Goal: Task Accomplishment & Management: Manage account settings

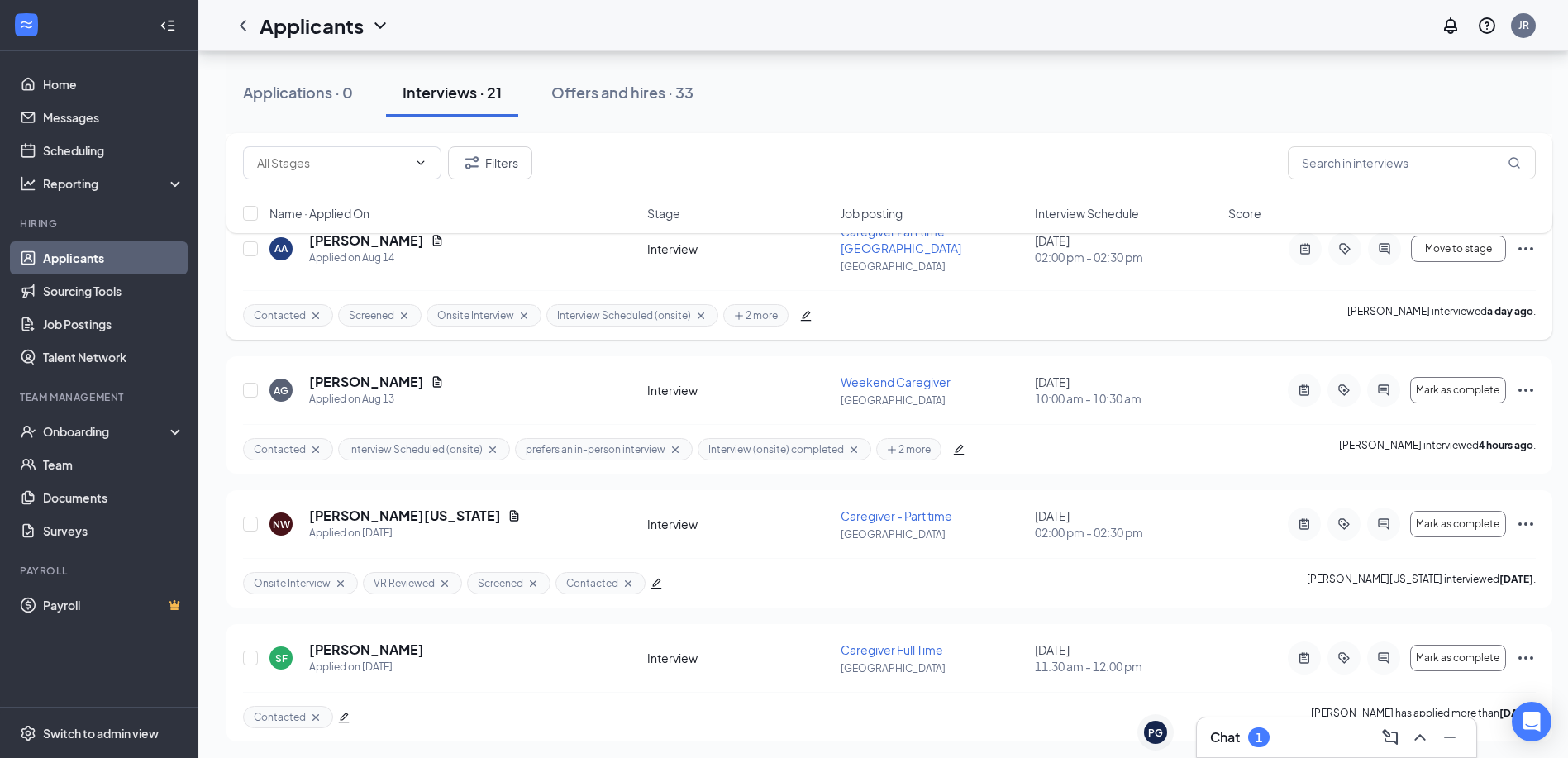
scroll to position [2522, 0]
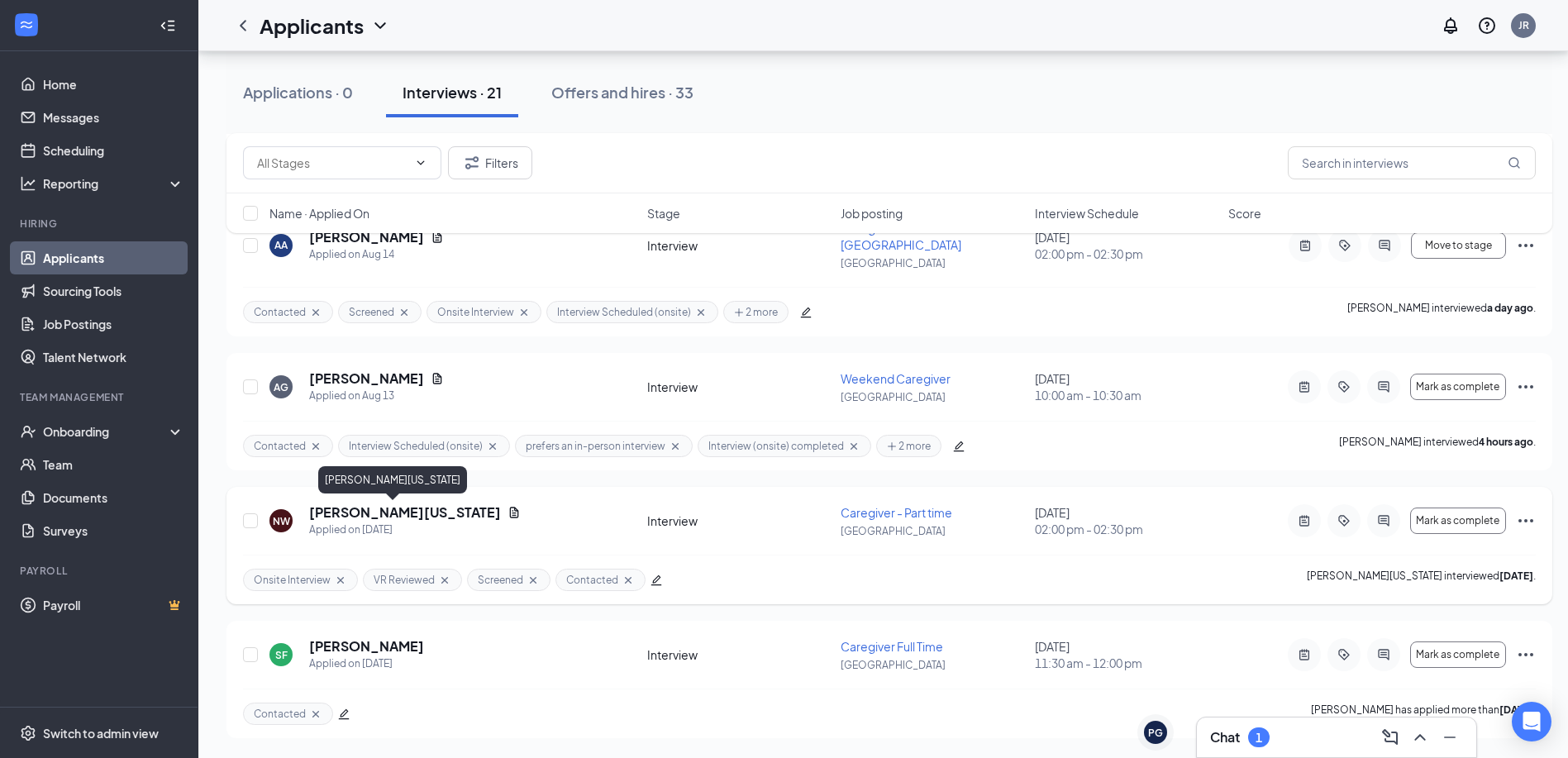
click at [374, 518] on h5 "[PERSON_NAME][US_STATE]" at bounding box center [404, 512] width 192 height 18
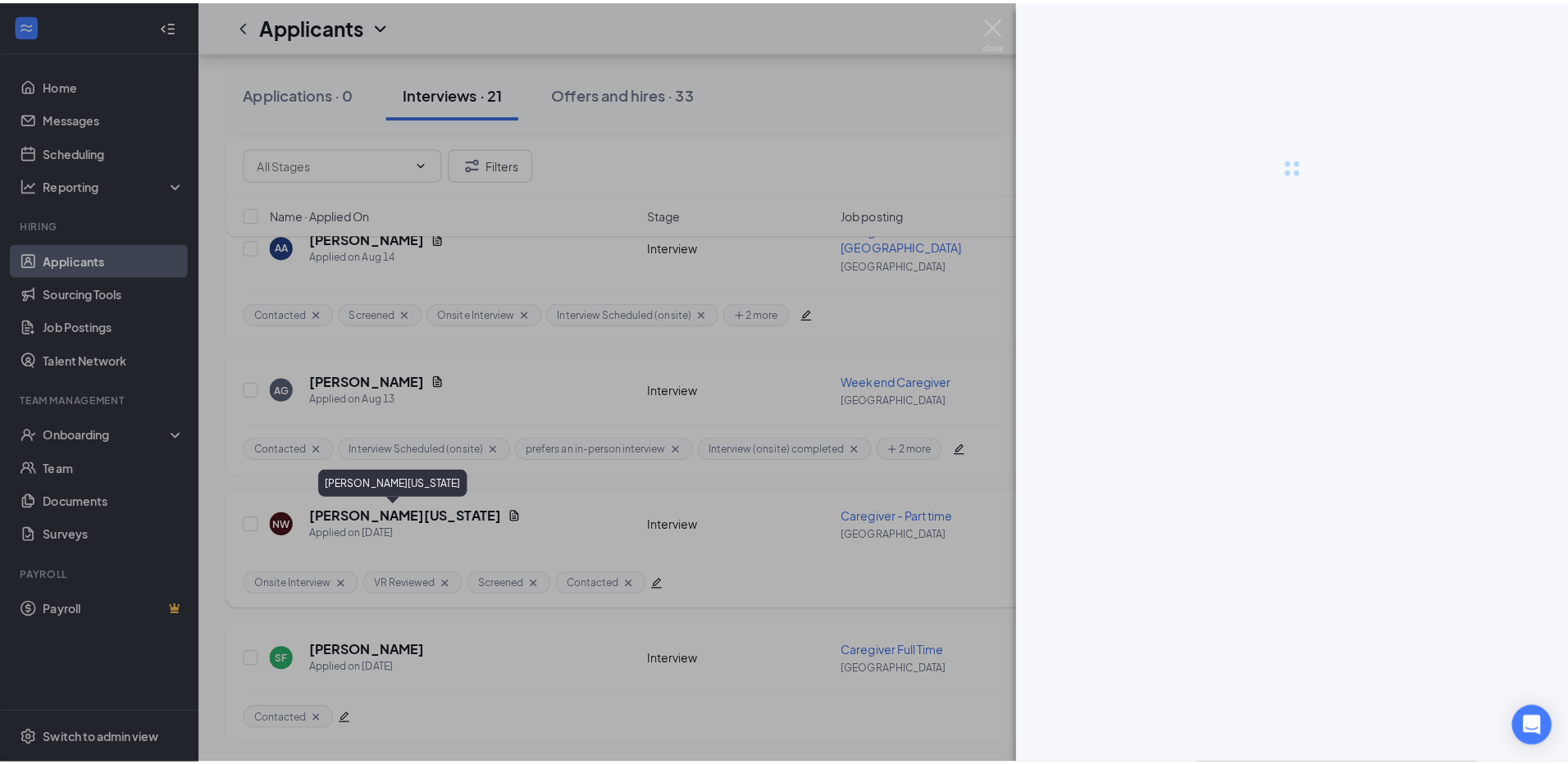
scroll to position [2491, 0]
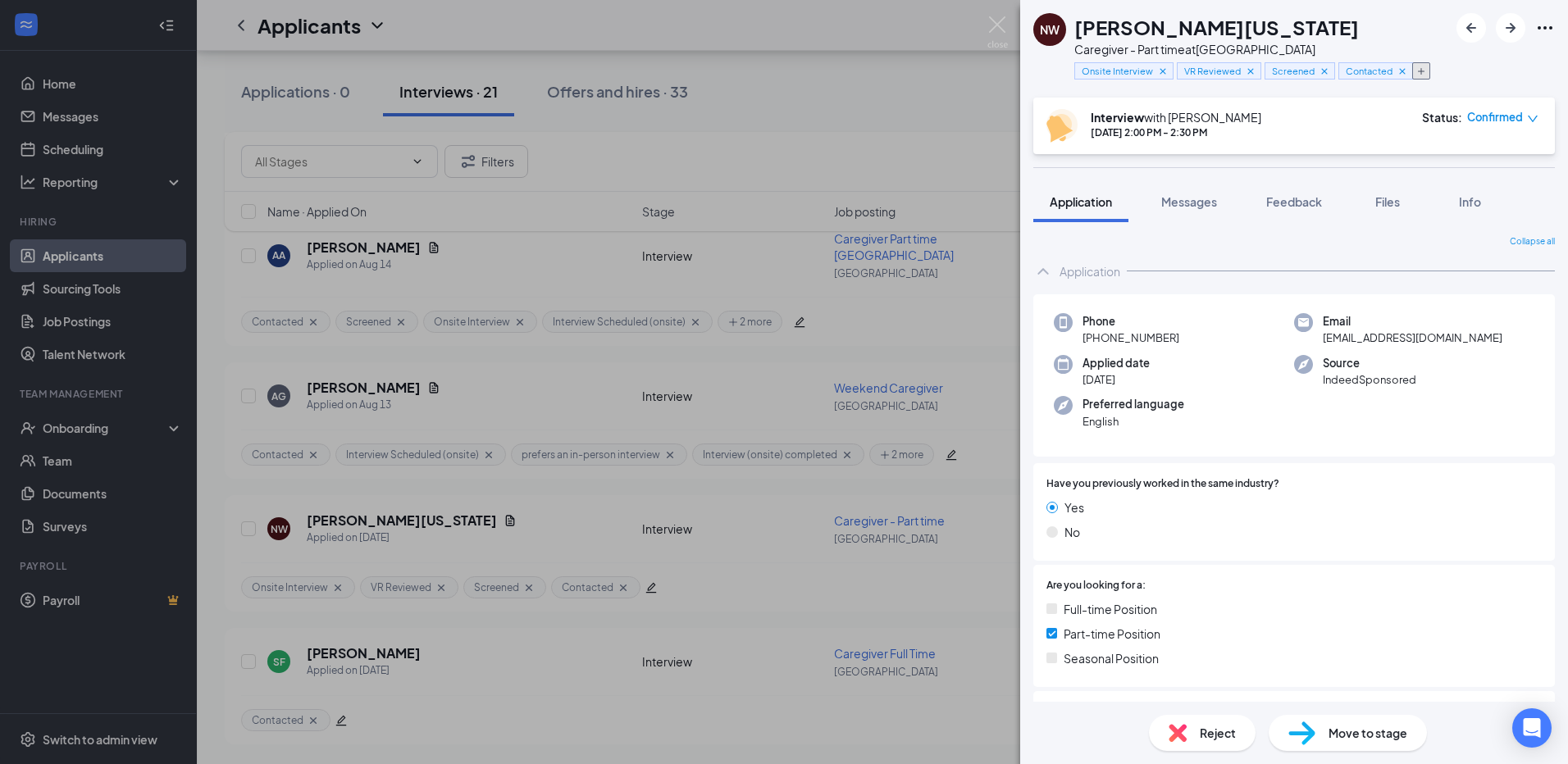
click at [1424, 74] on icon "Plus" at bounding box center [1421, 71] width 10 height 10
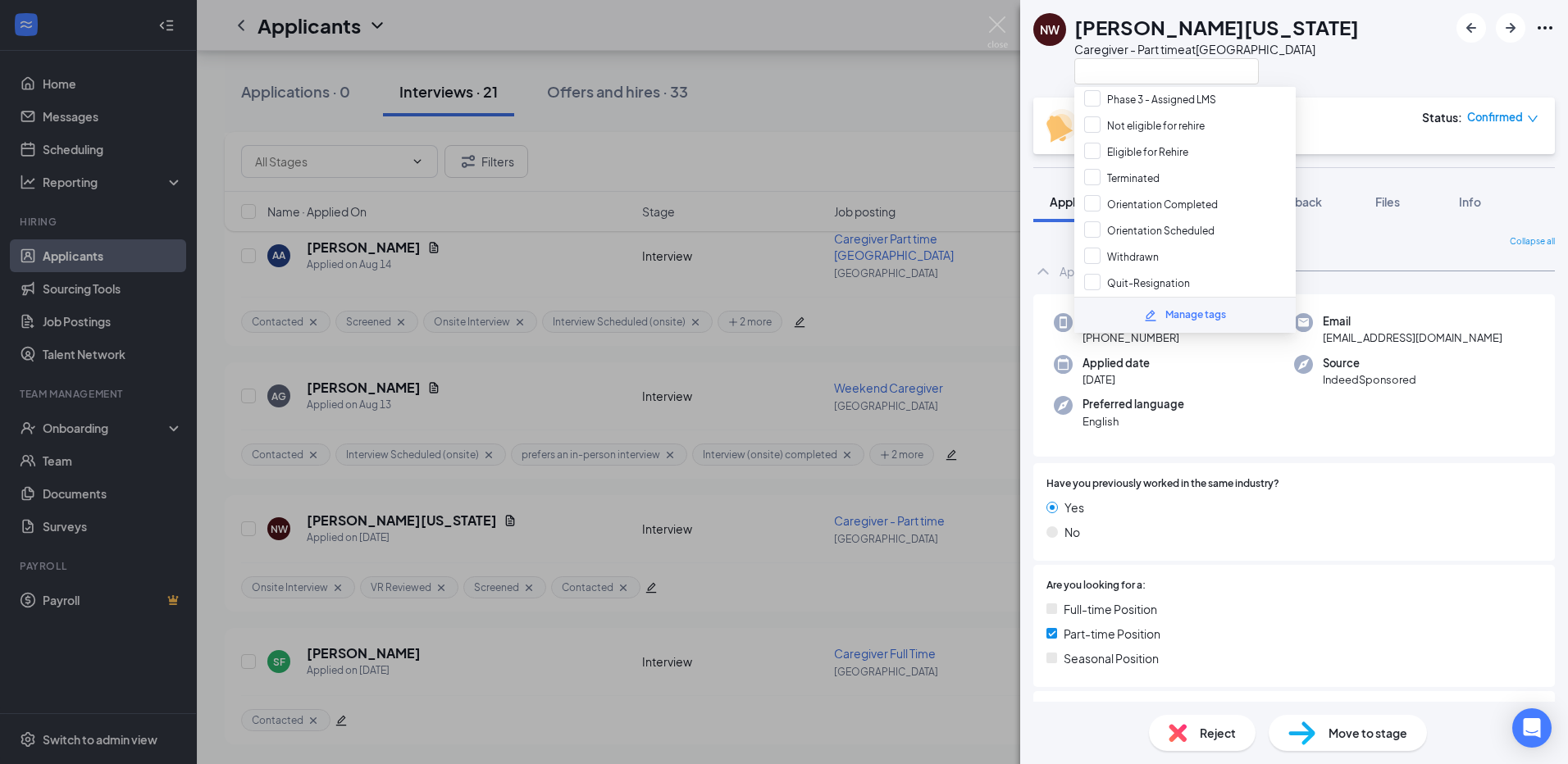
scroll to position [544, 0]
click at [1319, 57] on div "NW [PERSON_NAME][US_STATE] Caregiver - Part time at [GEOGRAPHIC_DATA]" at bounding box center [1294, 48] width 548 height 97
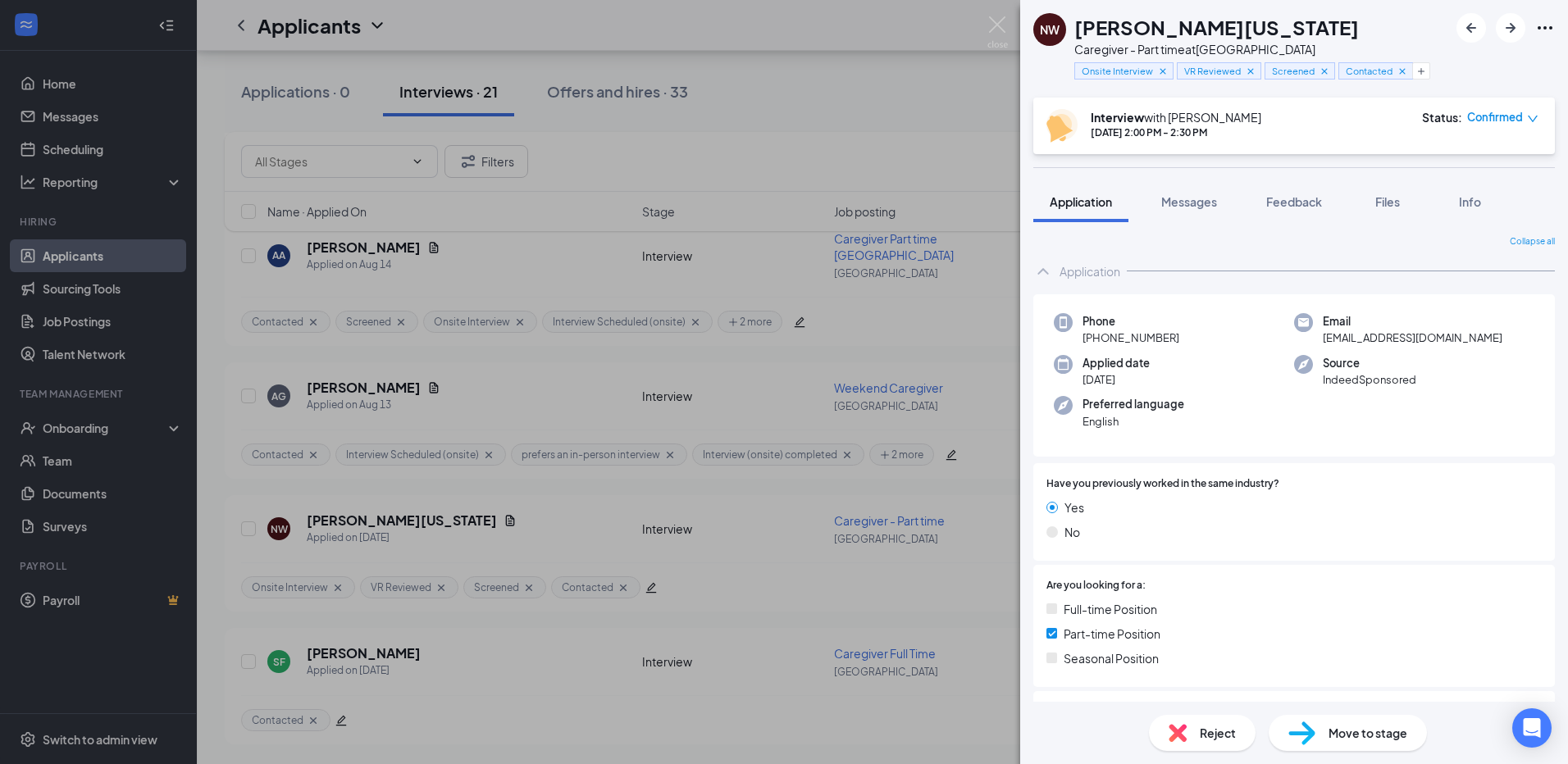
click at [1533, 122] on icon "down" at bounding box center [1532, 119] width 12 height 12
click at [1466, 195] on span "Mark complete" at bounding box center [1454, 193] width 82 height 18
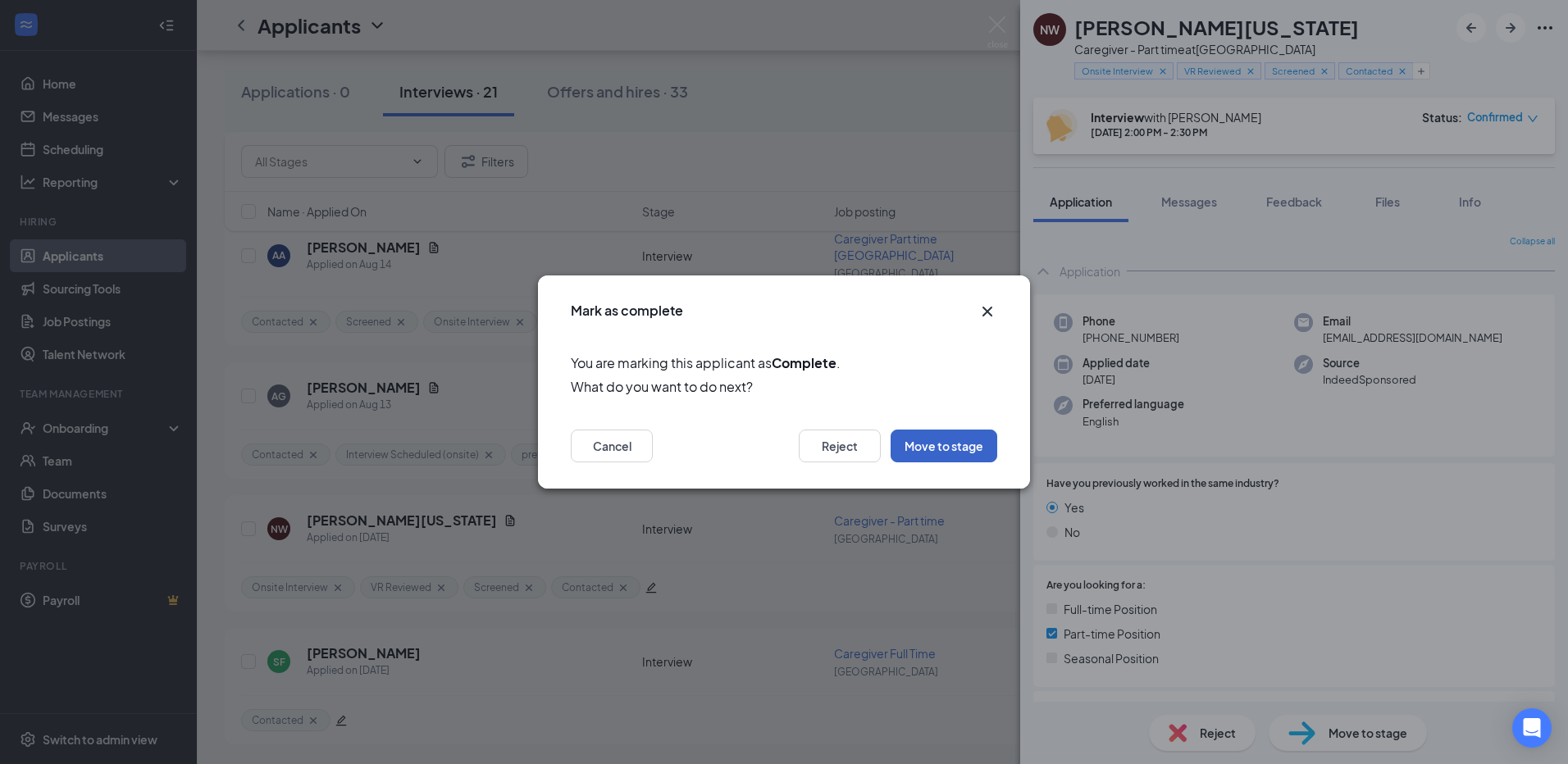
click at [933, 444] on button "Move to stage" at bounding box center [943, 446] width 106 height 33
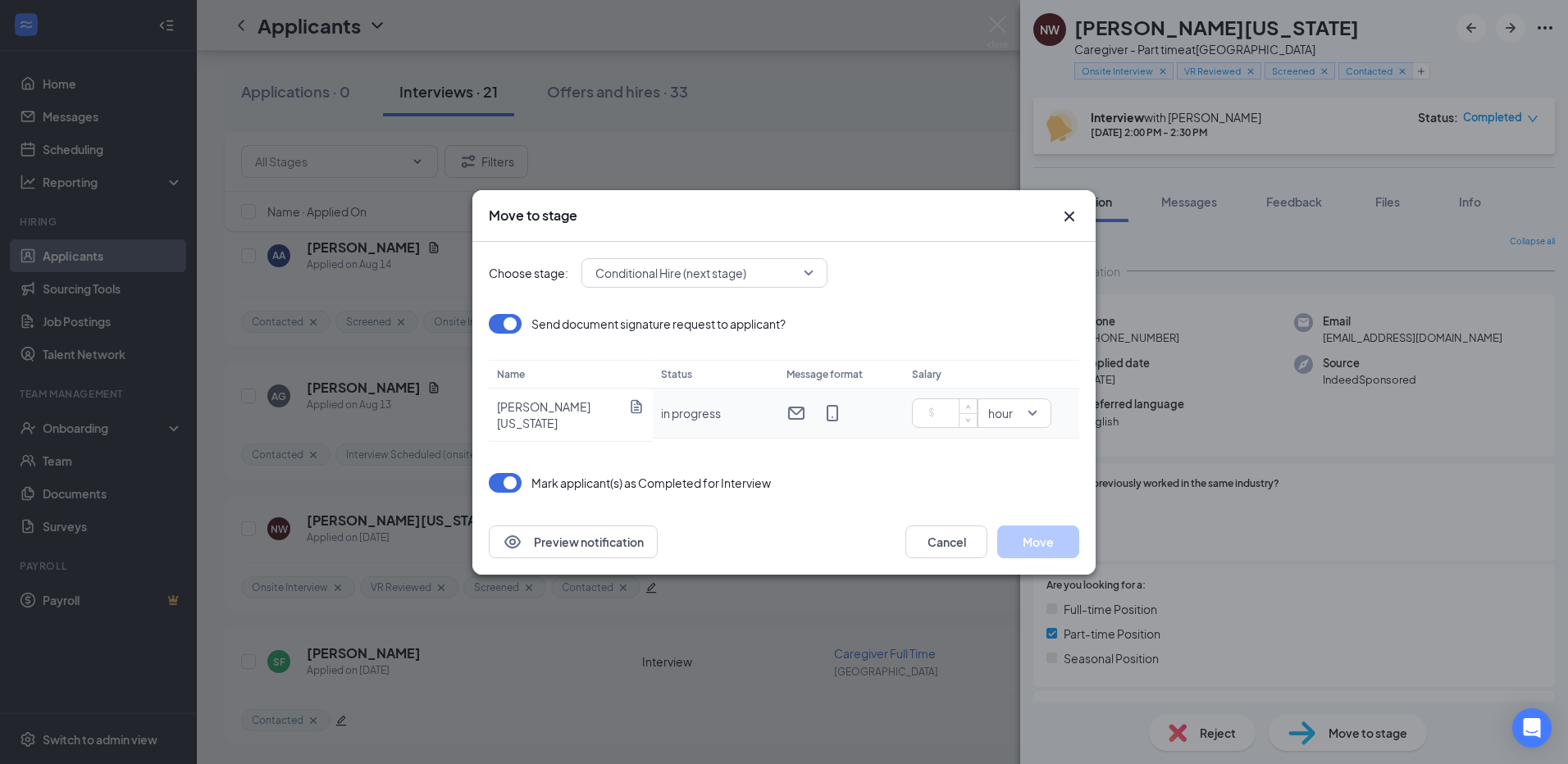
click at [943, 416] on input at bounding box center [948, 414] width 57 height 25
click at [809, 268] on span "Conditional Hire (next stage)" at bounding box center [704, 273] width 218 height 25
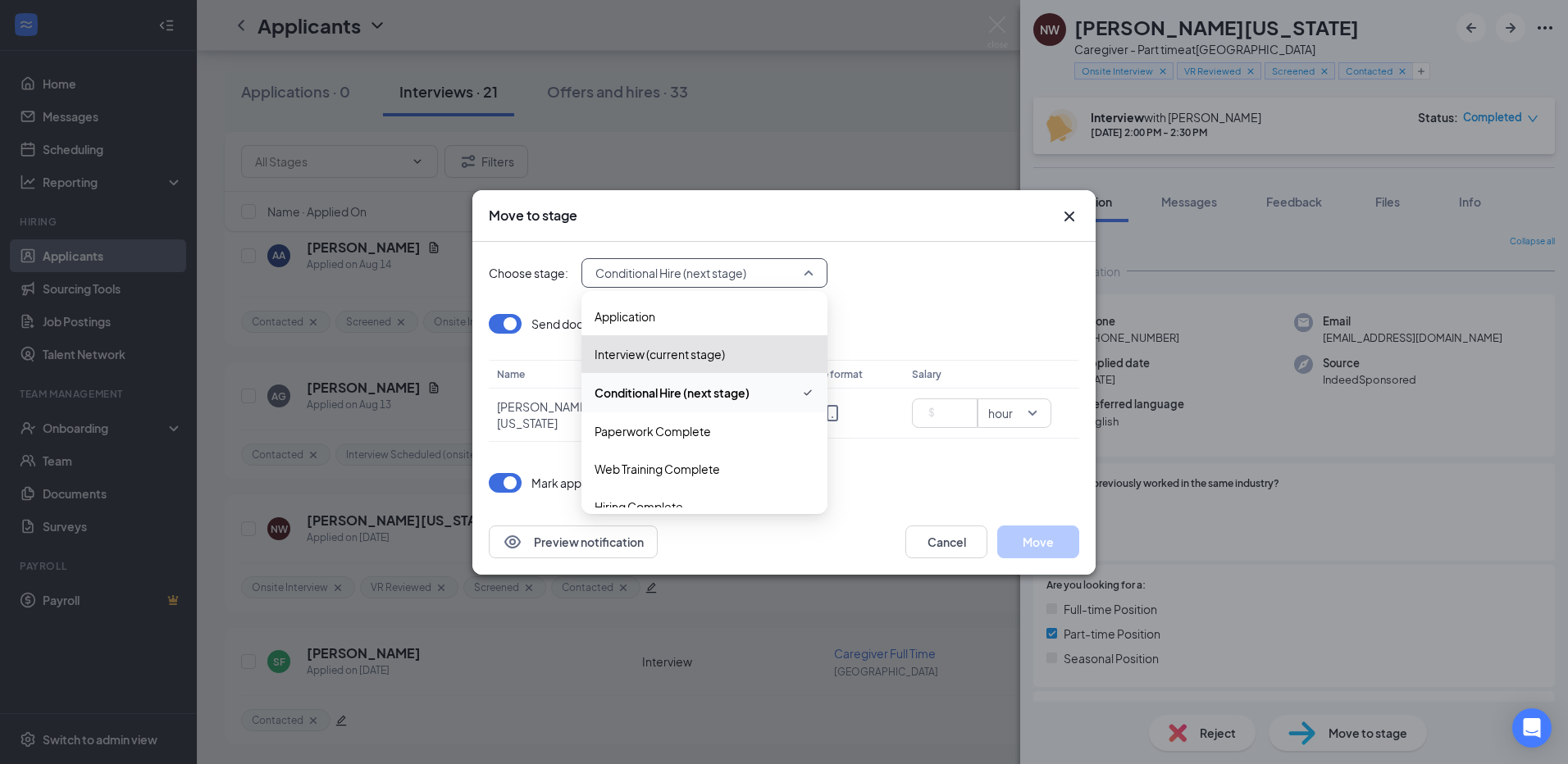
click at [783, 273] on span "Conditional Hire (next stage)" at bounding box center [697, 273] width 204 height 25
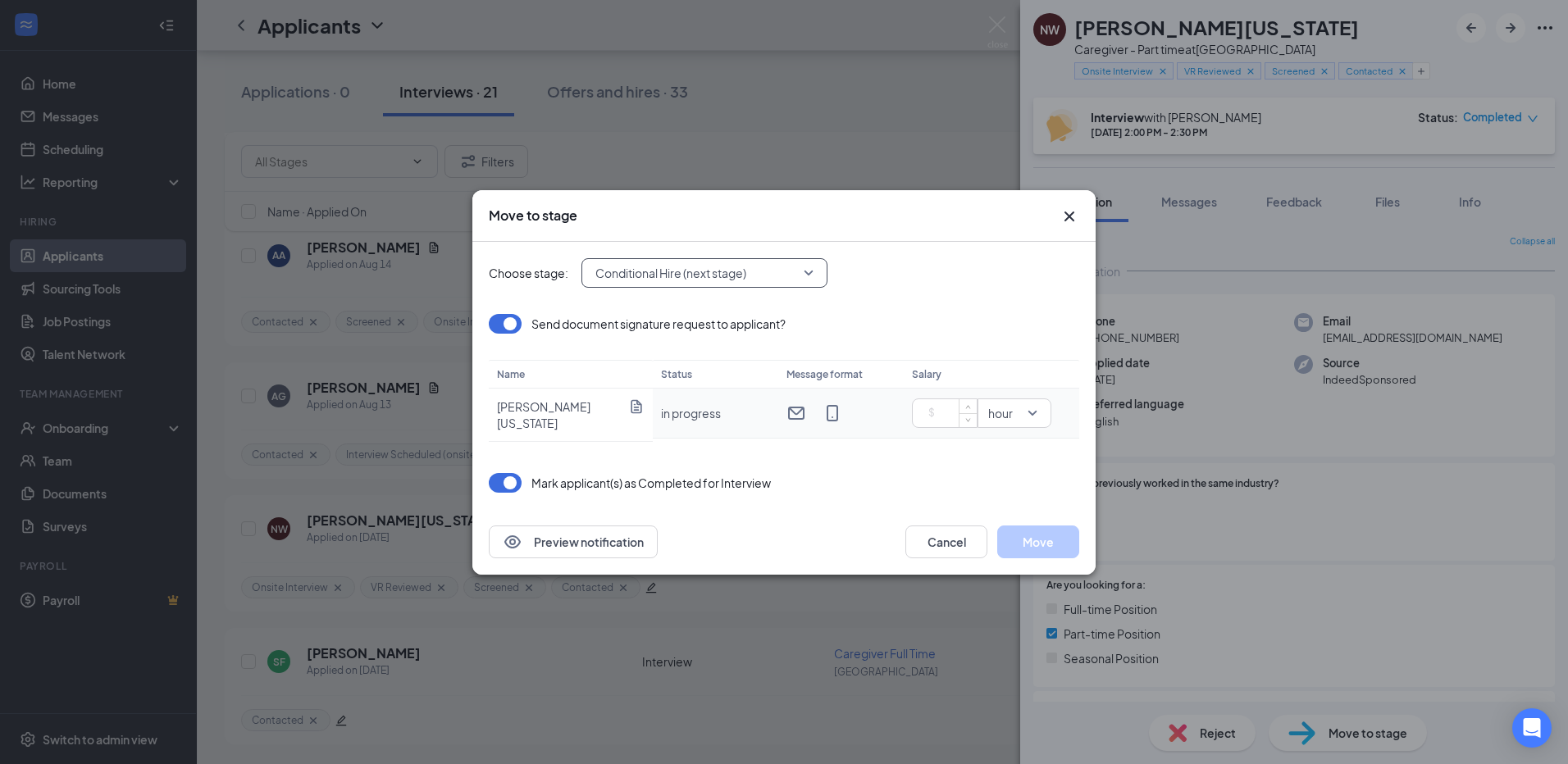
click at [939, 414] on input at bounding box center [948, 414] width 57 height 25
type input "17"
click at [1042, 541] on button "Move" at bounding box center [1038, 542] width 82 height 33
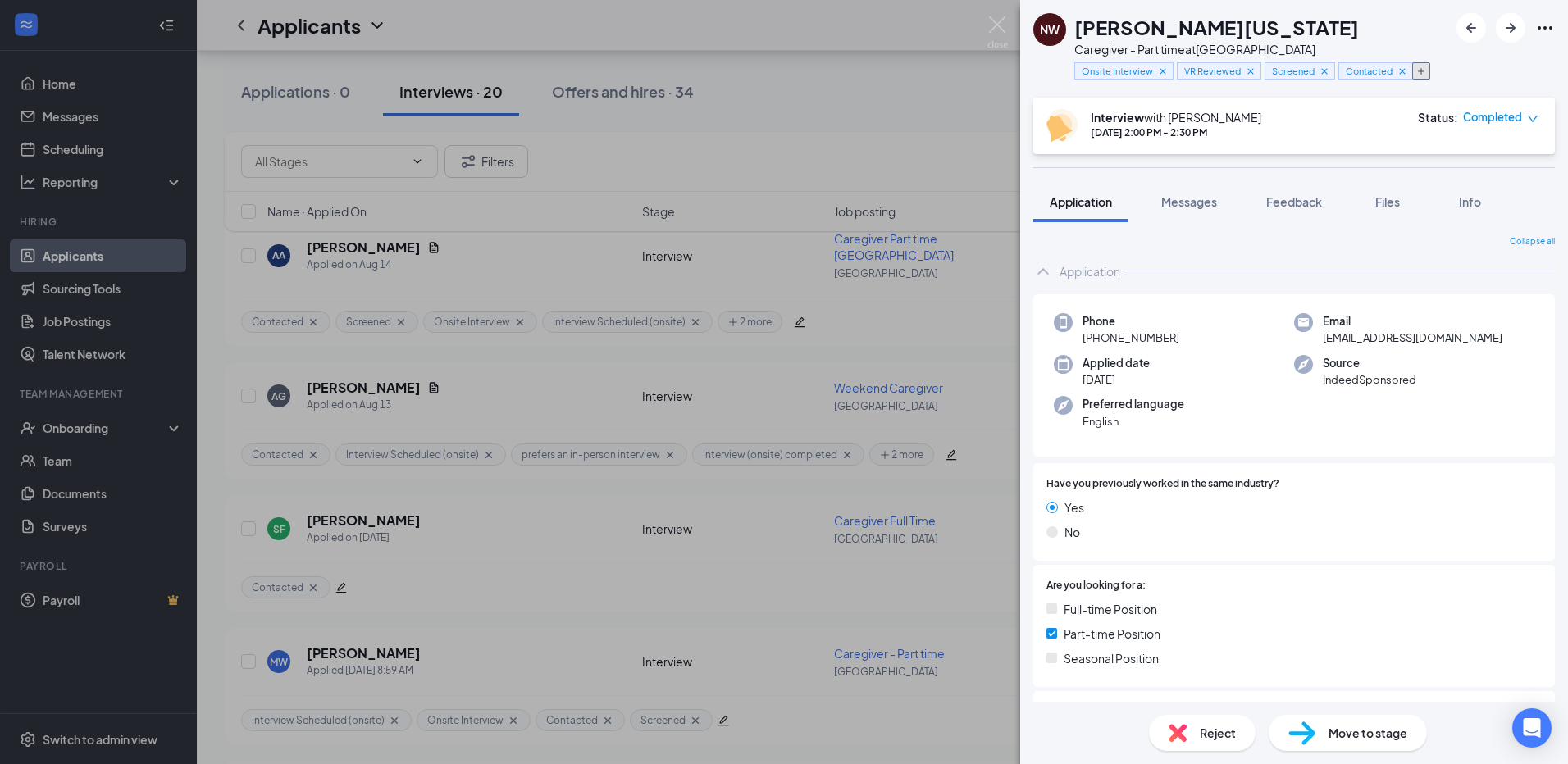
click at [1428, 73] on button "button" at bounding box center [1421, 71] width 18 height 17
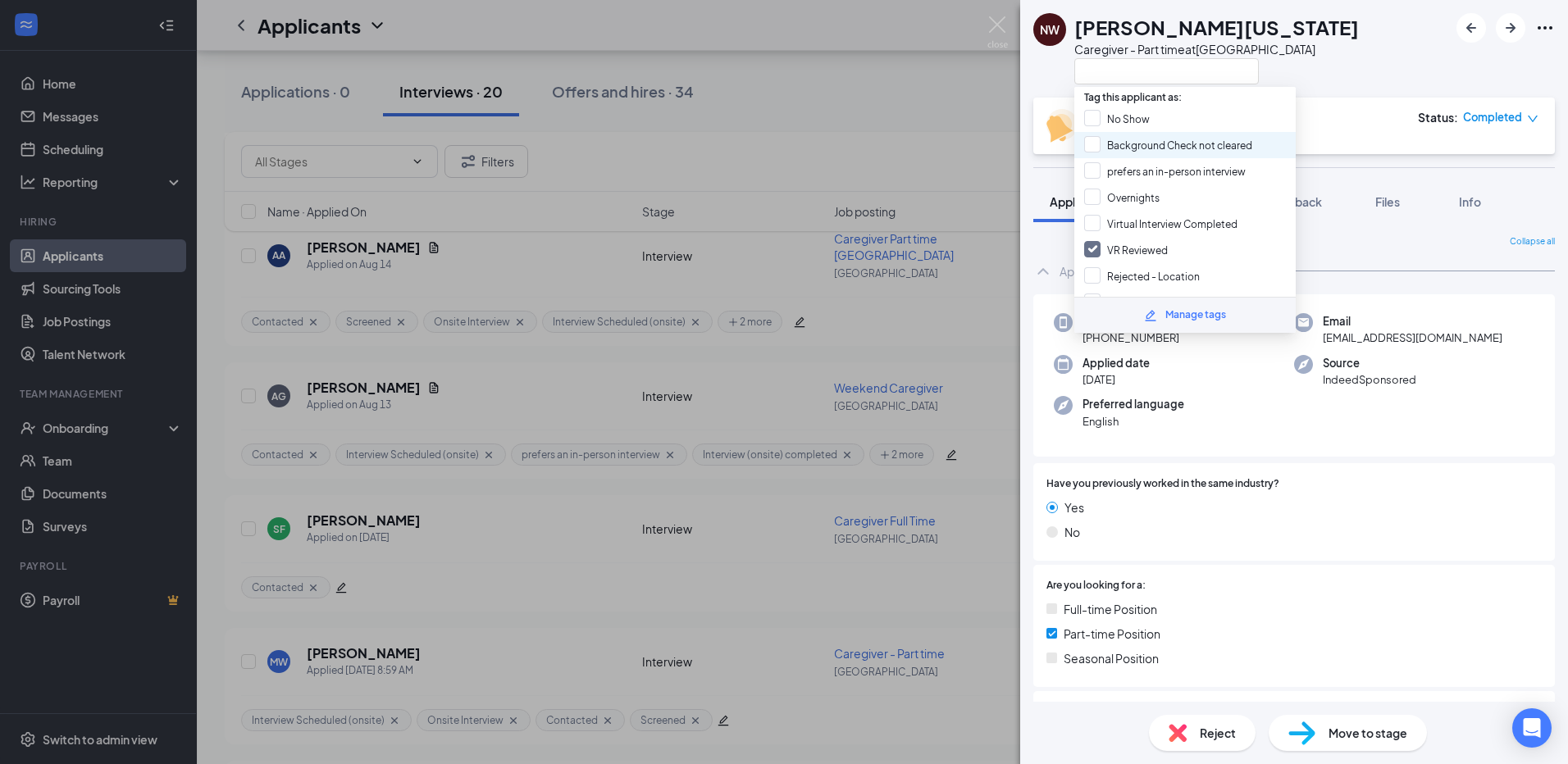
scroll to position [82, 0]
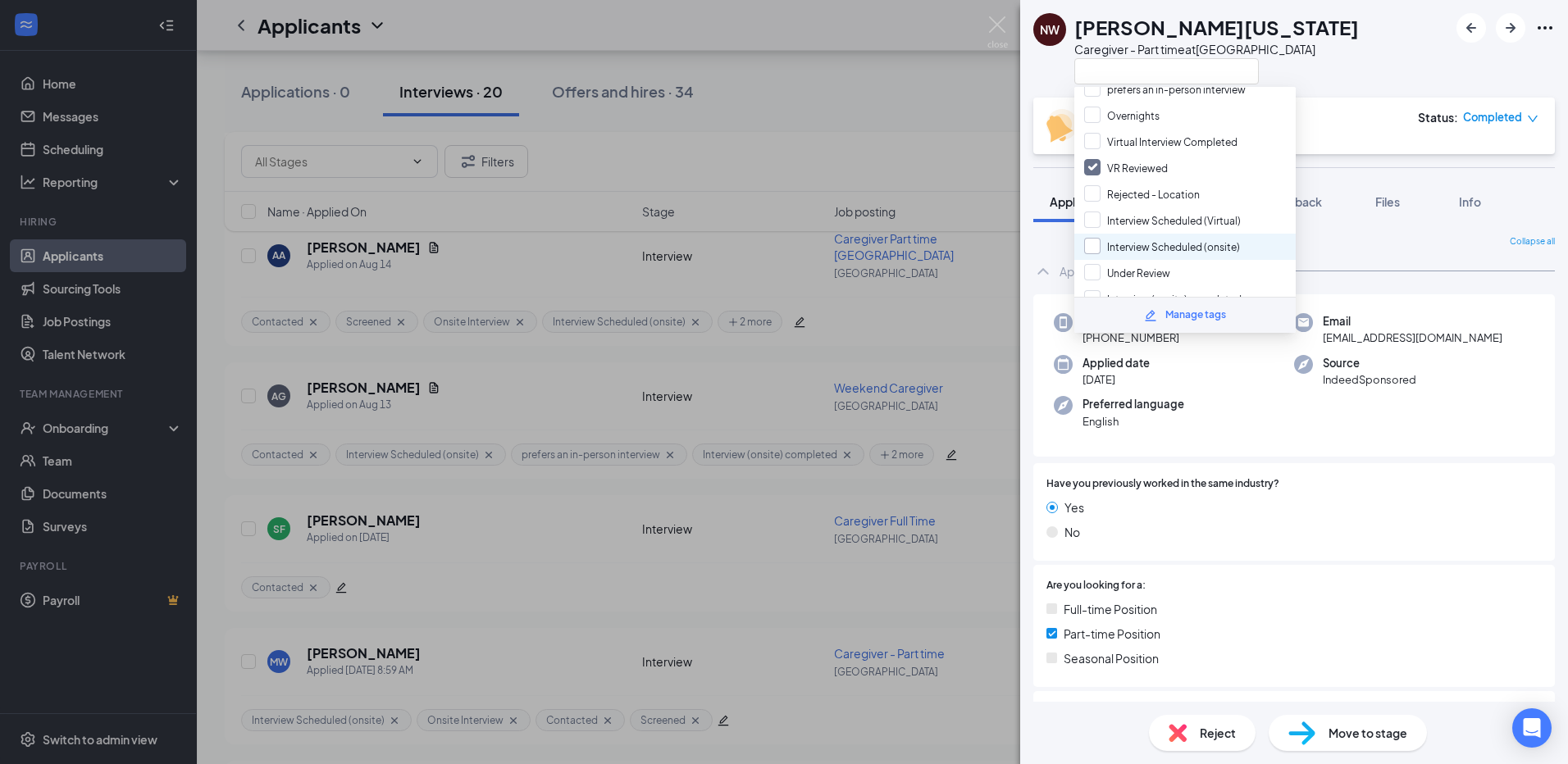
click at [1095, 248] on input "Interview Scheduled (onsite)" at bounding box center [1161, 247] width 155 height 18
checkbox input "true"
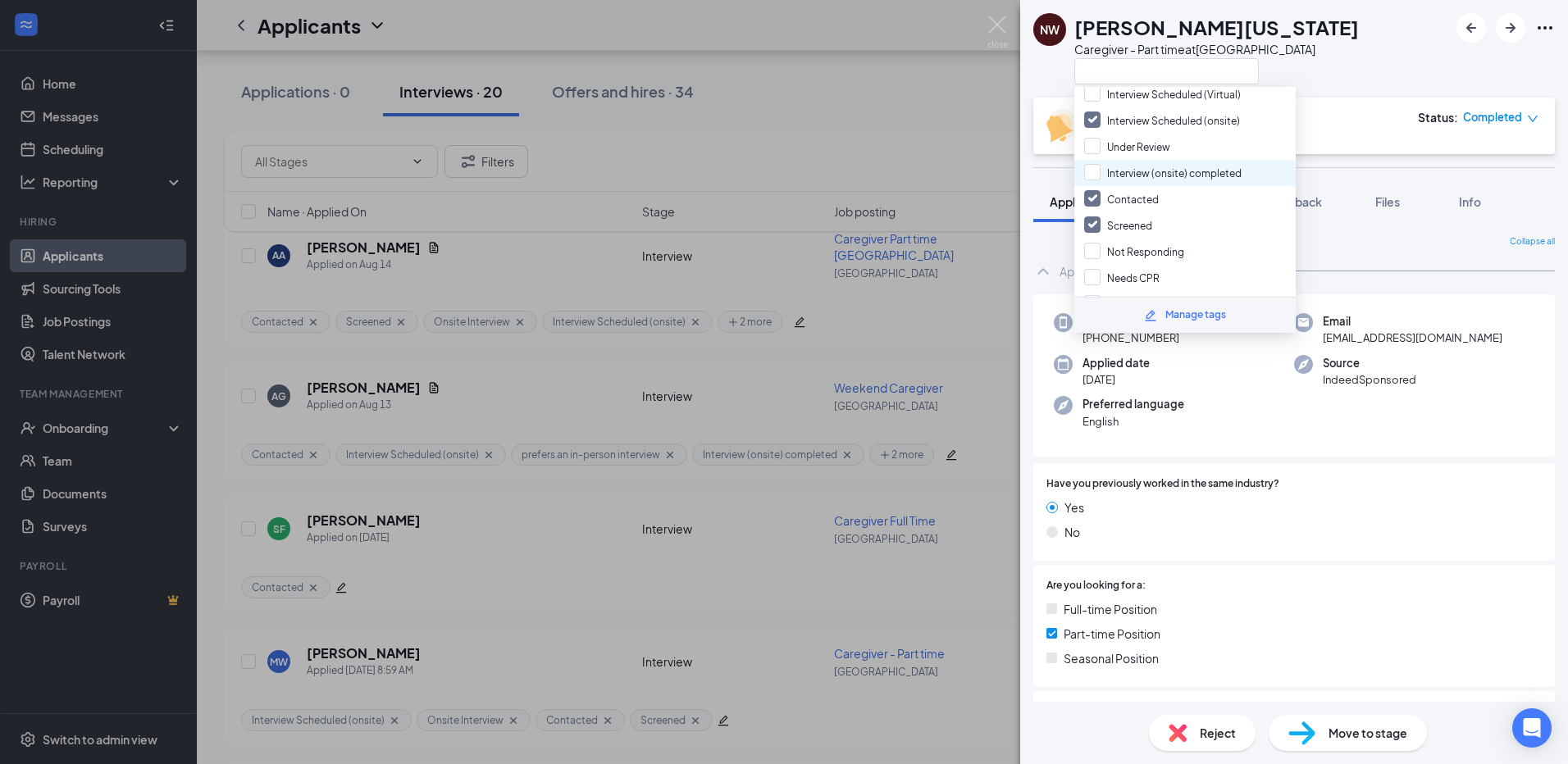
scroll to position [246, 0]
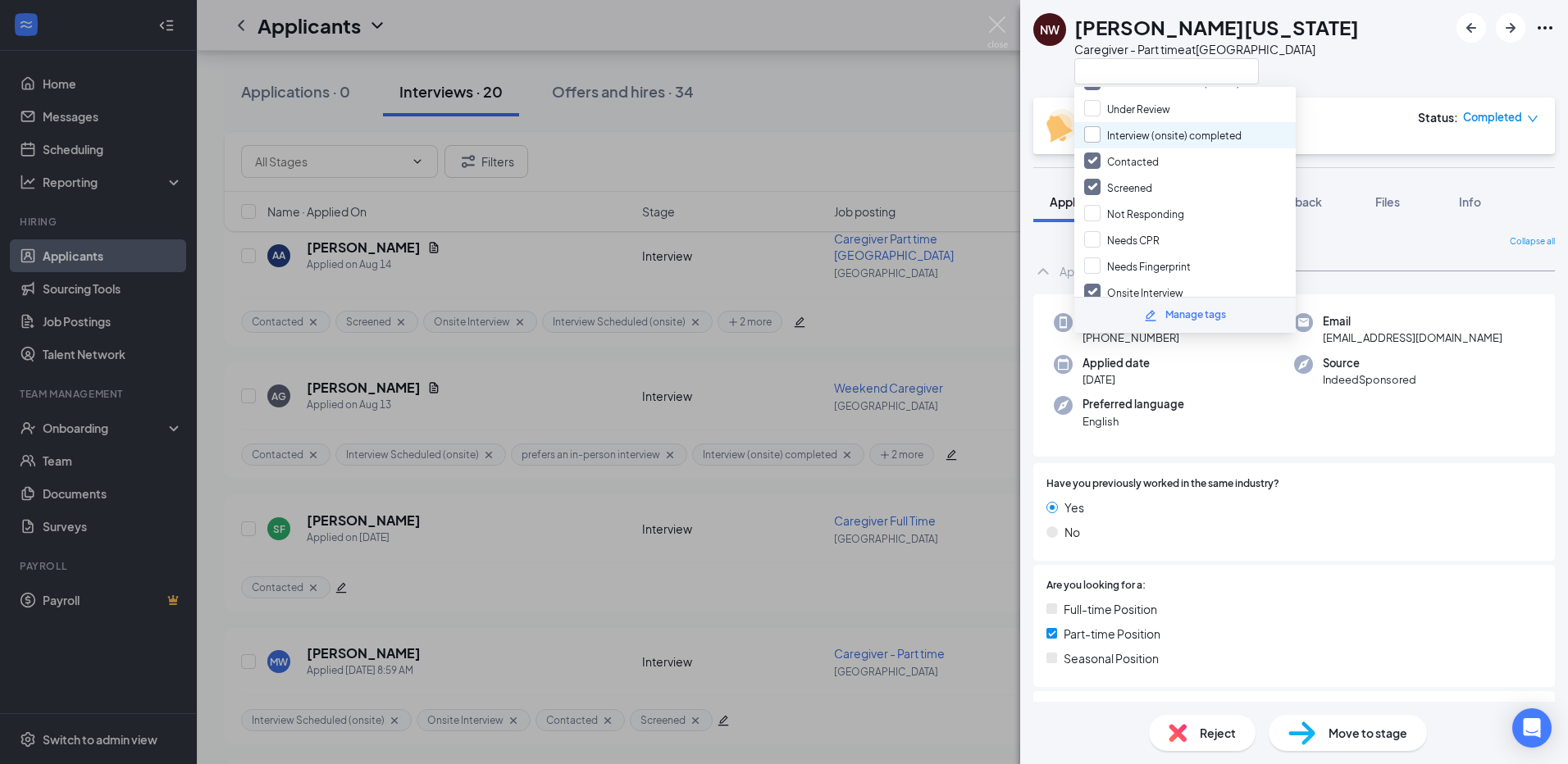
click at [1093, 133] on input "Interview (onsite) completed" at bounding box center [1162, 135] width 157 height 18
checkbox input "true"
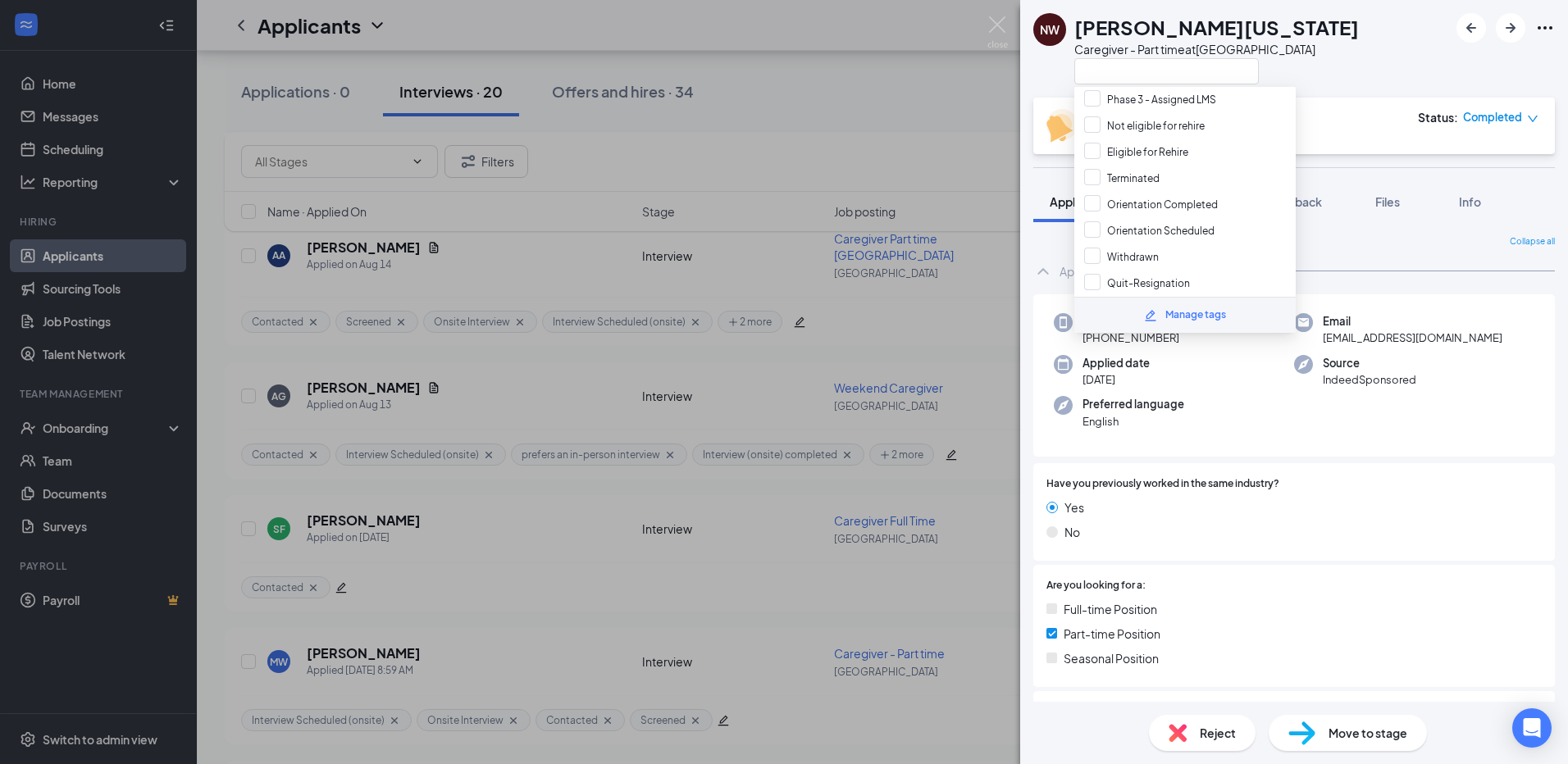
scroll to position [544, 0]
click at [1088, 283] on input "Phase 1 - added to ADP" at bounding box center [1150, 283] width 133 height 18
checkbox input "true"
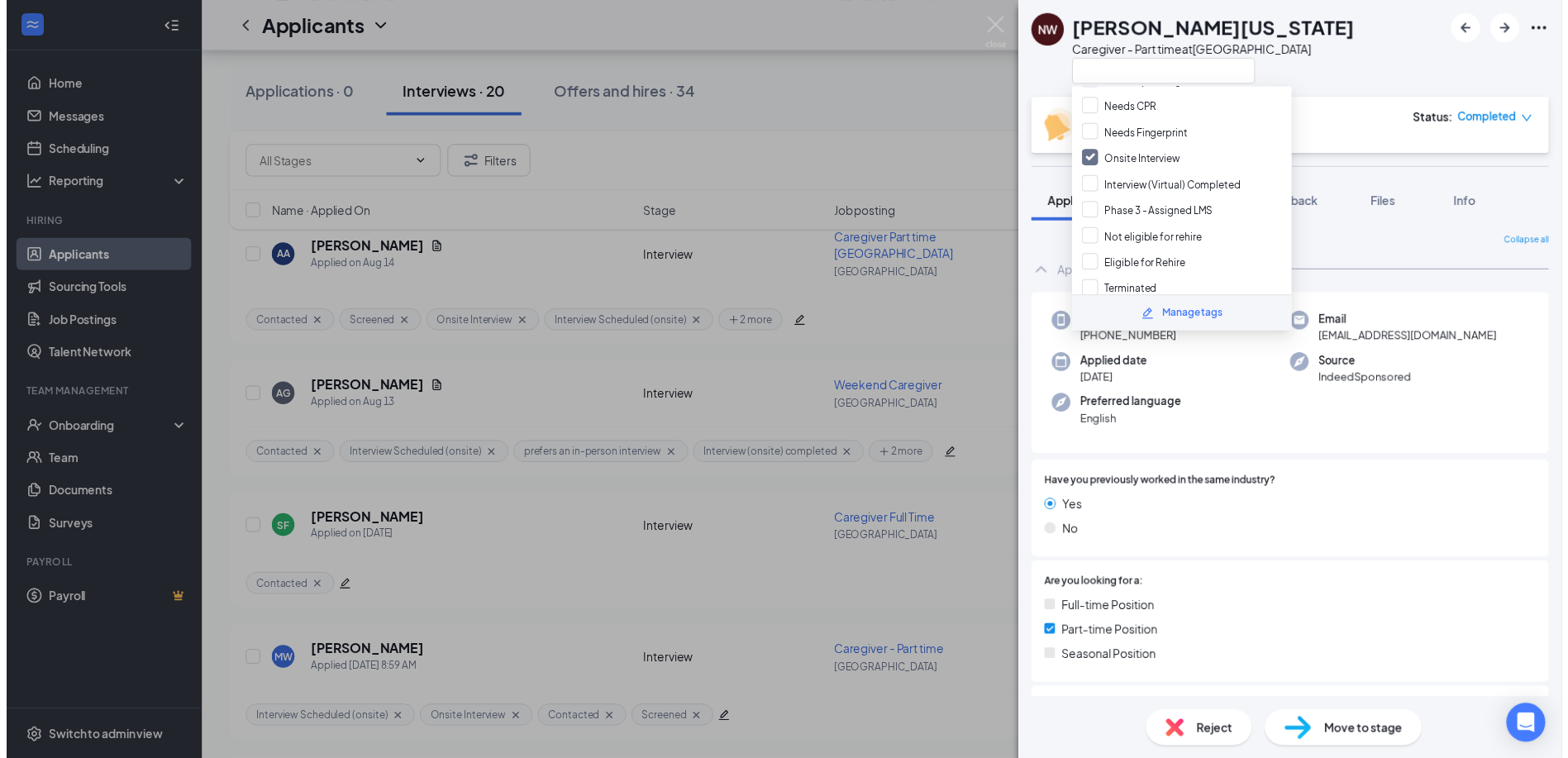
scroll to position [135, 0]
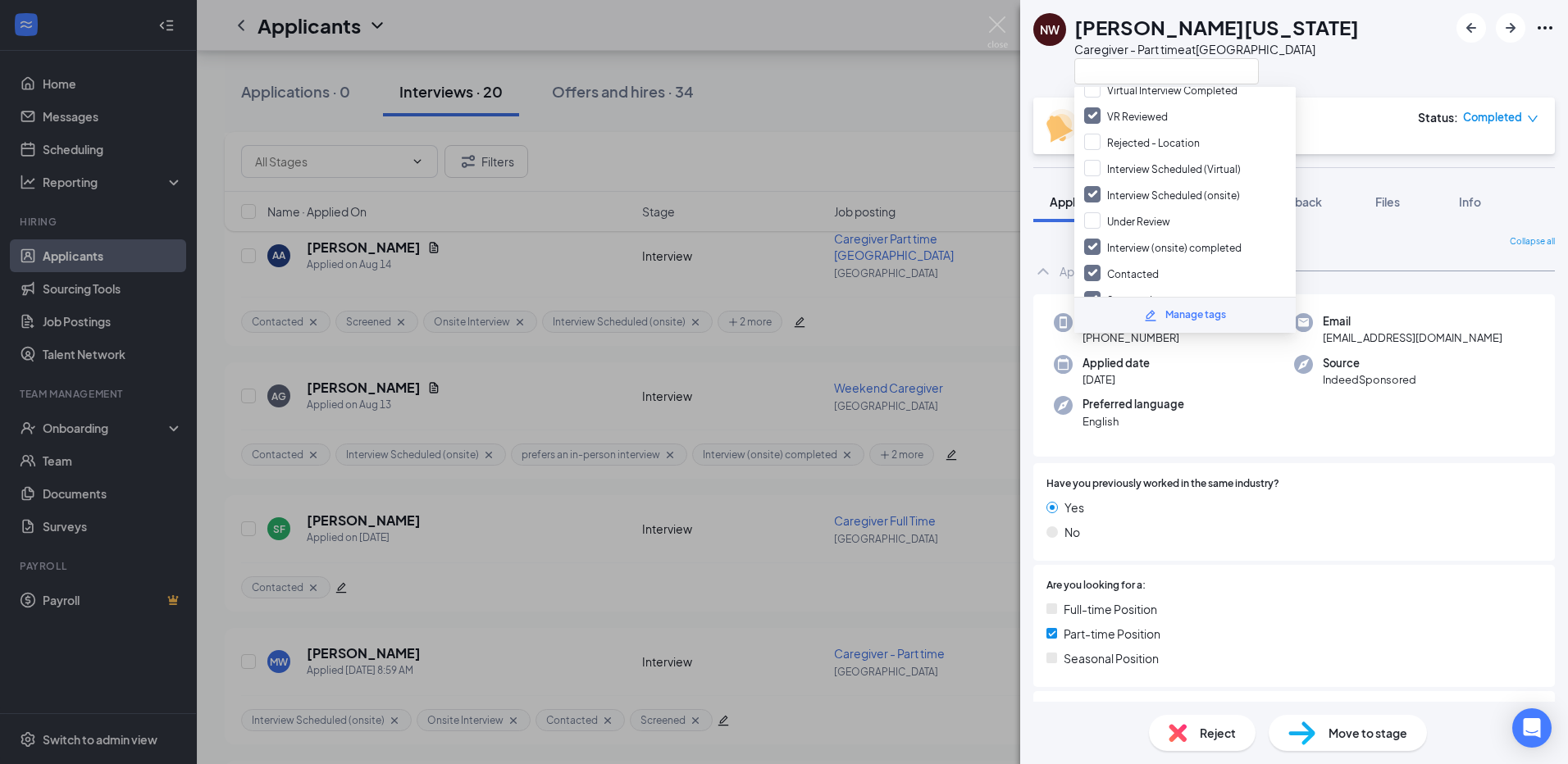
click at [1365, 69] on div "NW [PERSON_NAME][US_STATE] Caregiver - Part time at [GEOGRAPHIC_DATA]" at bounding box center [1294, 48] width 548 height 97
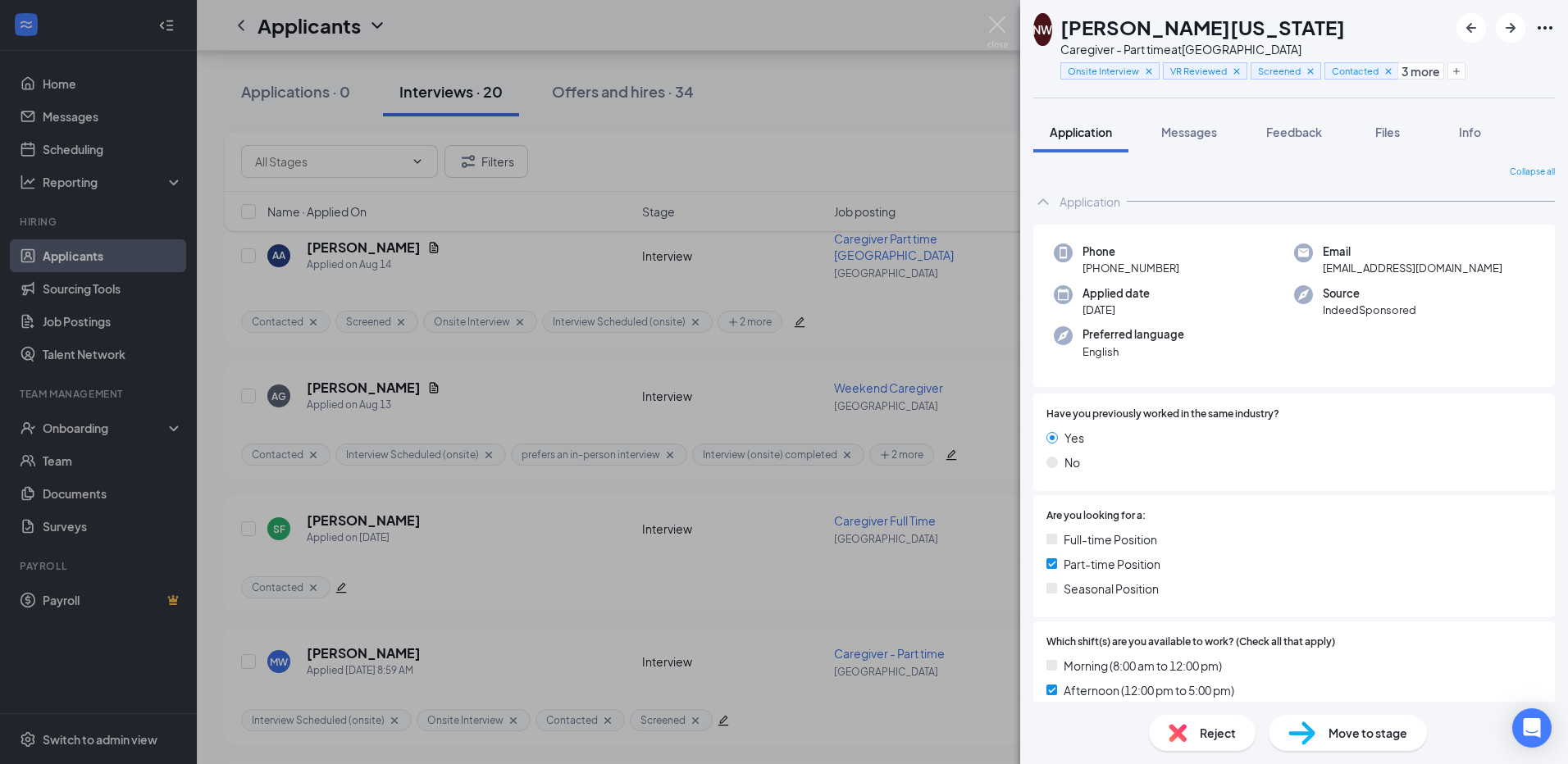
click at [843, 123] on div "NW [PERSON_NAME][US_STATE] Caregiver - Part time at Venice Onsite Interview VR …" at bounding box center [784, 382] width 1568 height 764
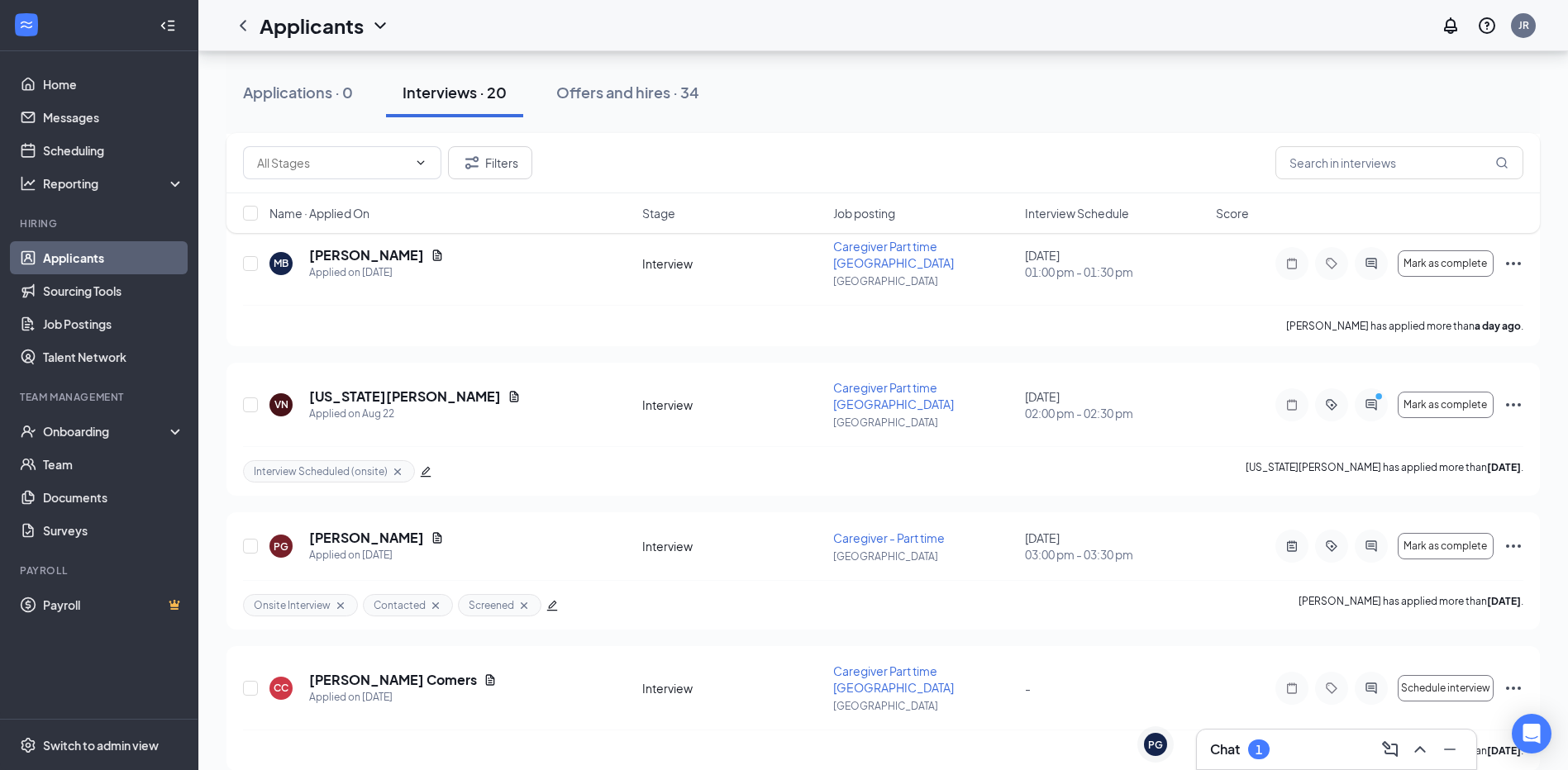
scroll to position [661, 0]
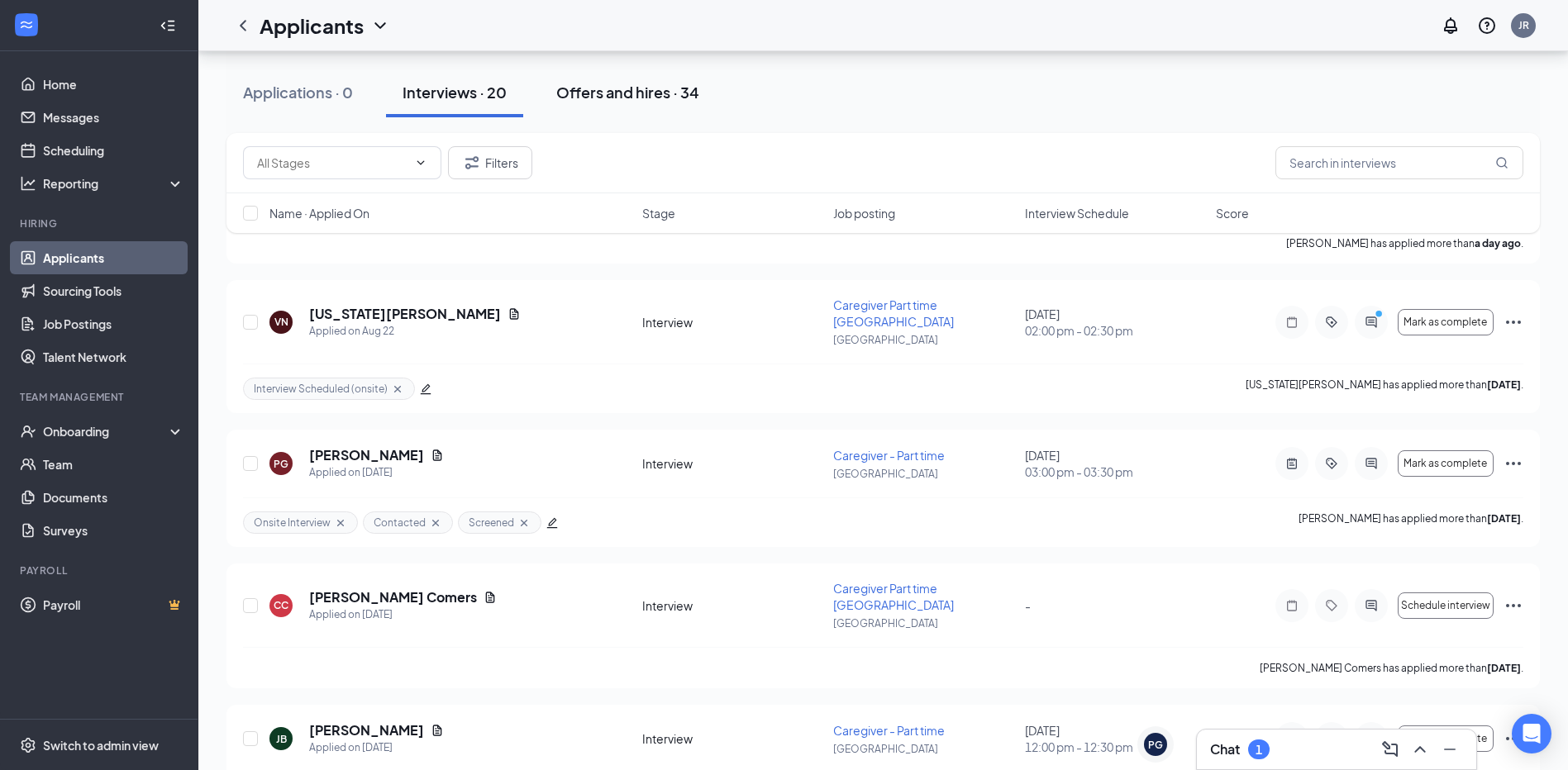
click at [624, 99] on div "Offers and hires · 34" at bounding box center [628, 92] width 143 height 21
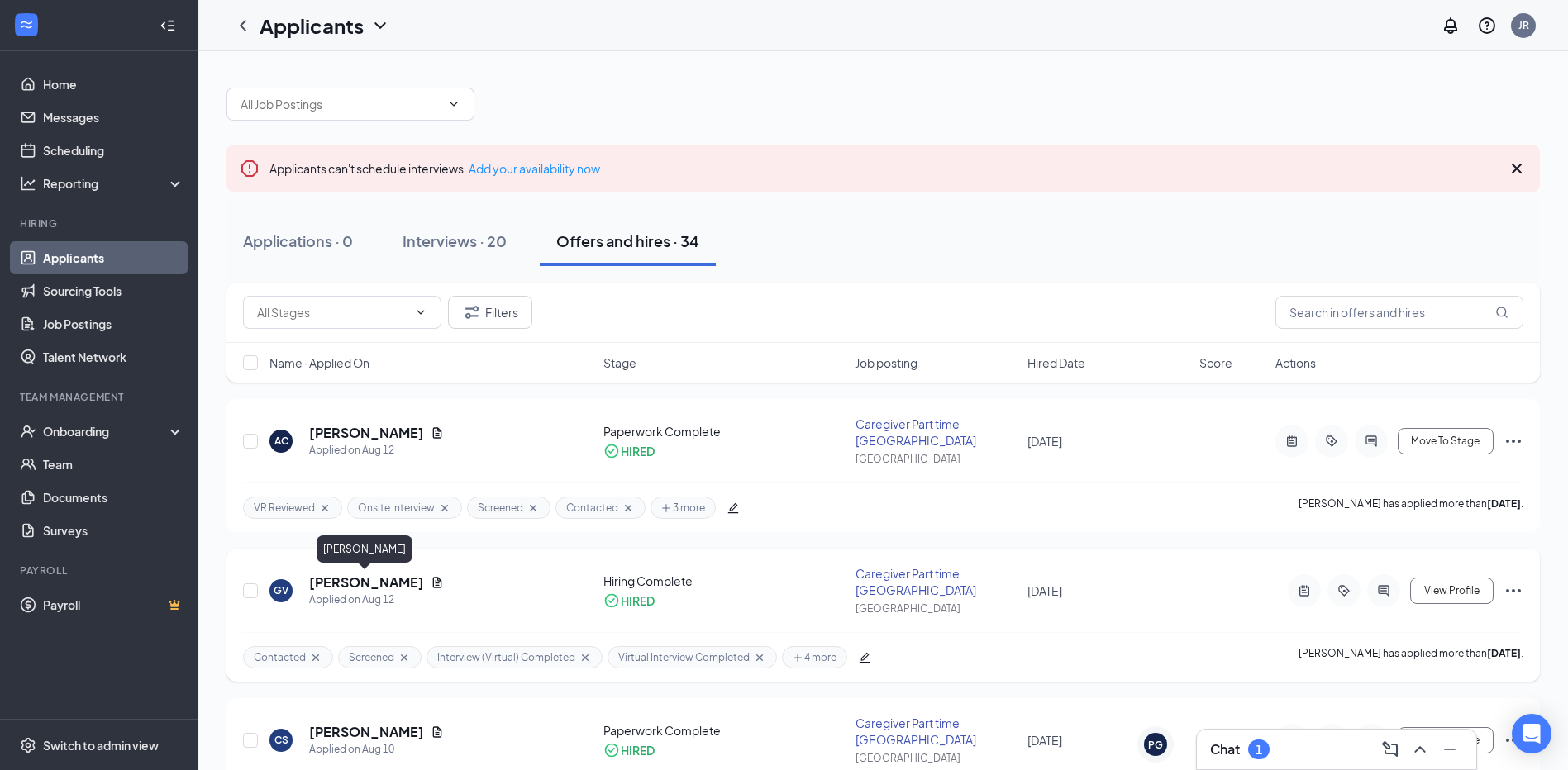
click at [368, 584] on h5 "[PERSON_NAME]" at bounding box center [367, 583] width 115 height 18
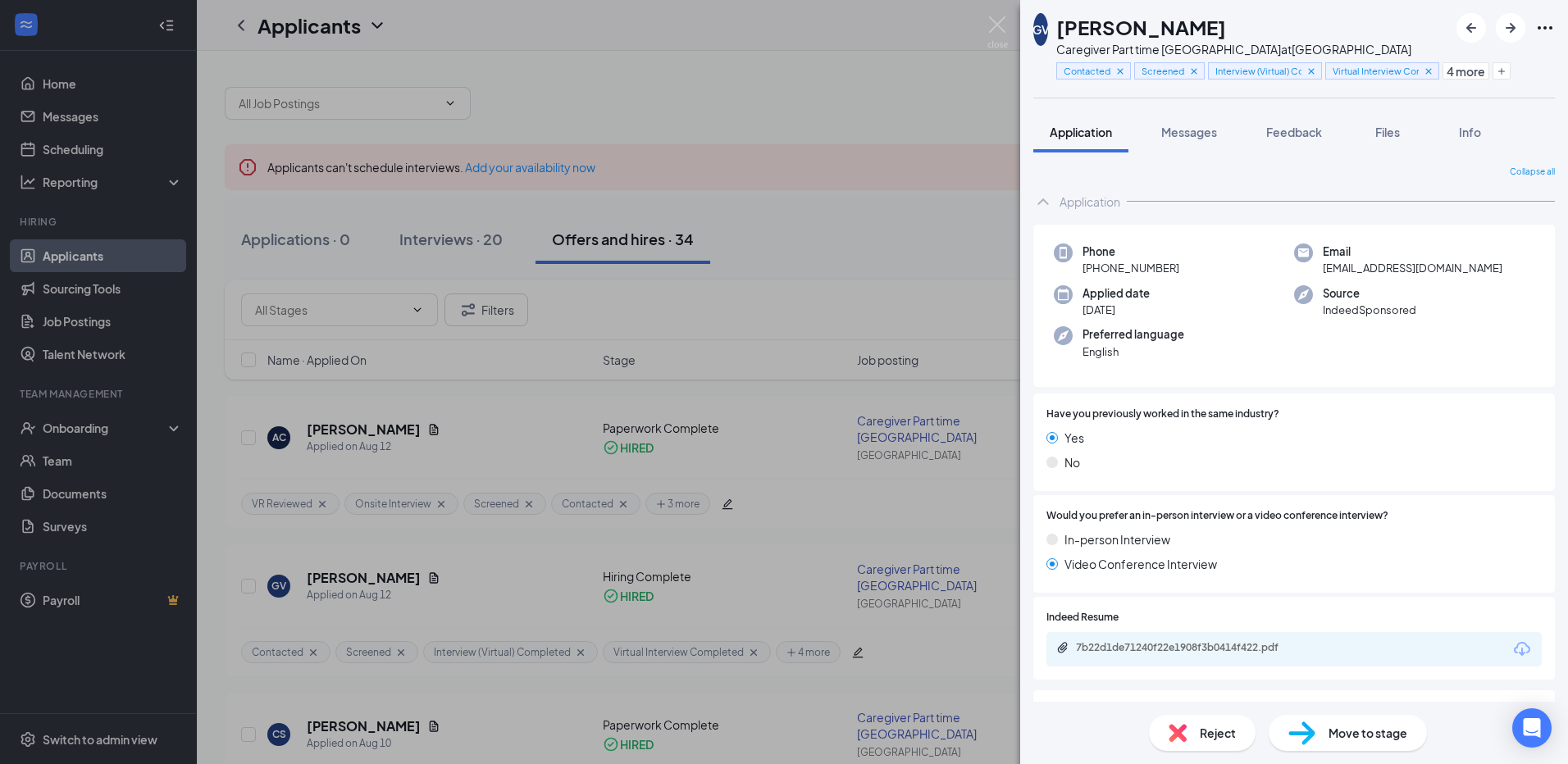
click at [895, 79] on div "GV [PERSON_NAME] Us Caregiver Part time DeSoto County at [GEOGRAPHIC_DATA] Cont…" at bounding box center [784, 382] width 1568 height 764
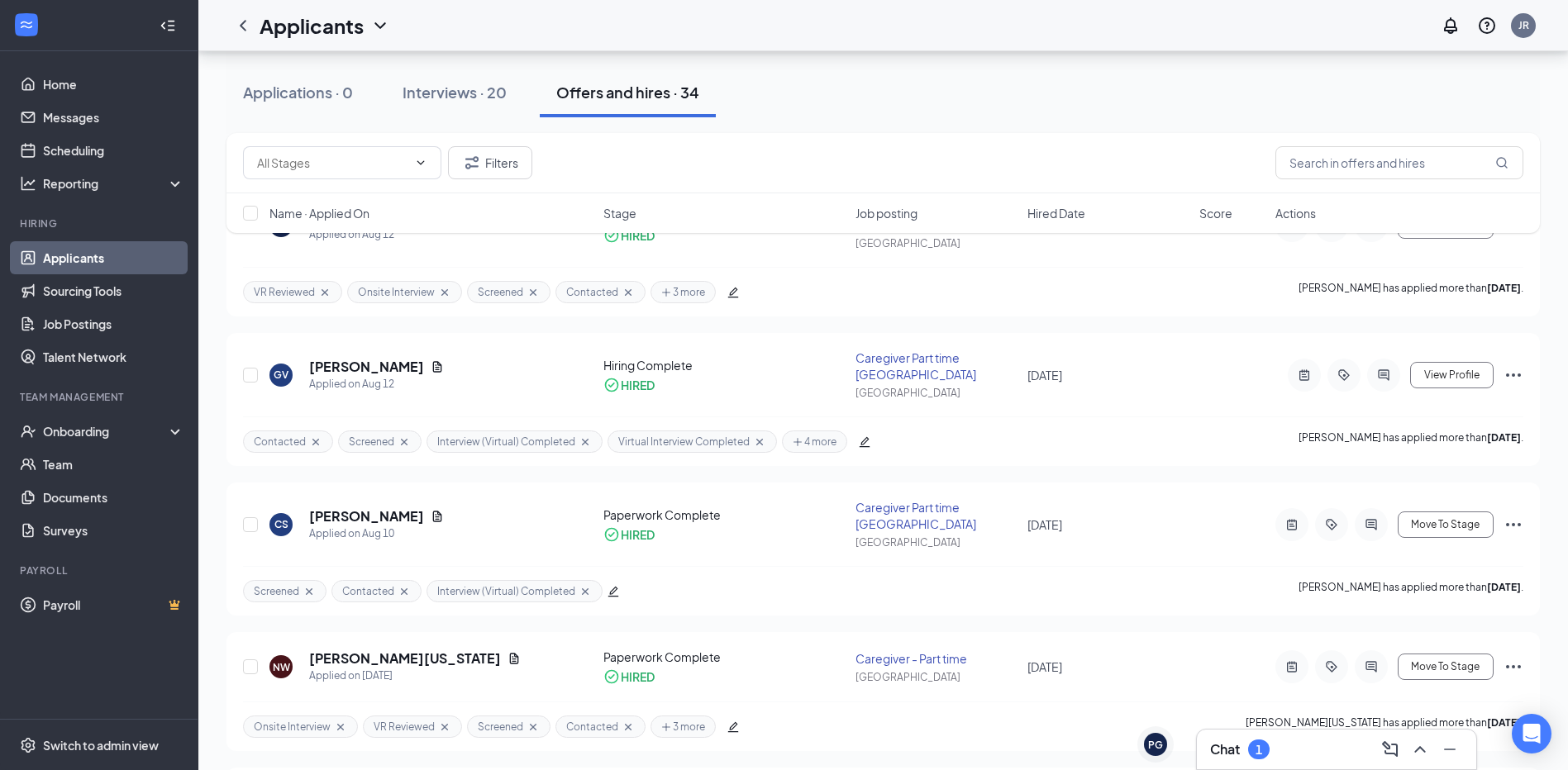
scroll to position [248, 0]
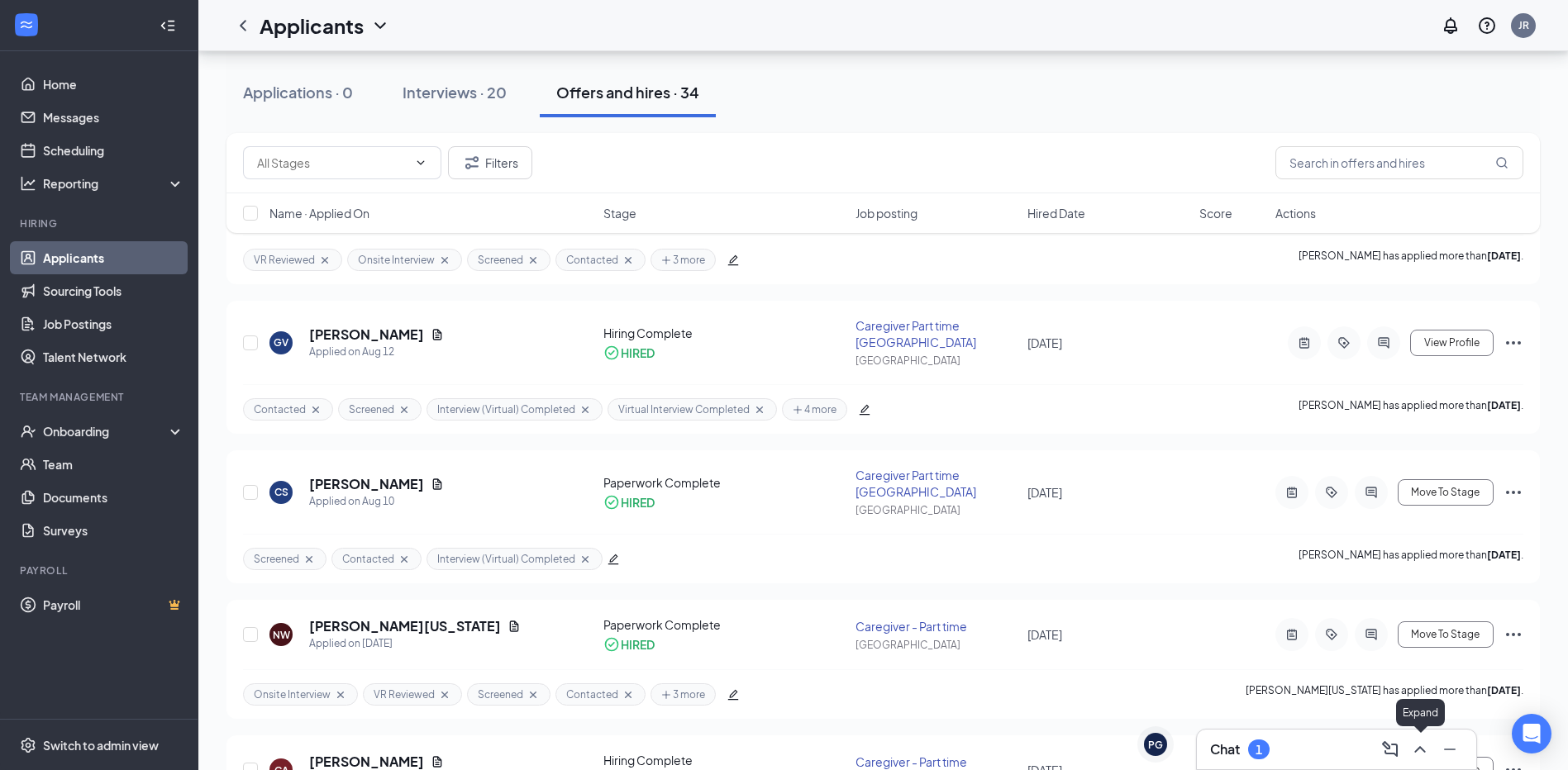
click at [1419, 747] on icon "ChevronUp" at bounding box center [1419, 749] width 11 height 6
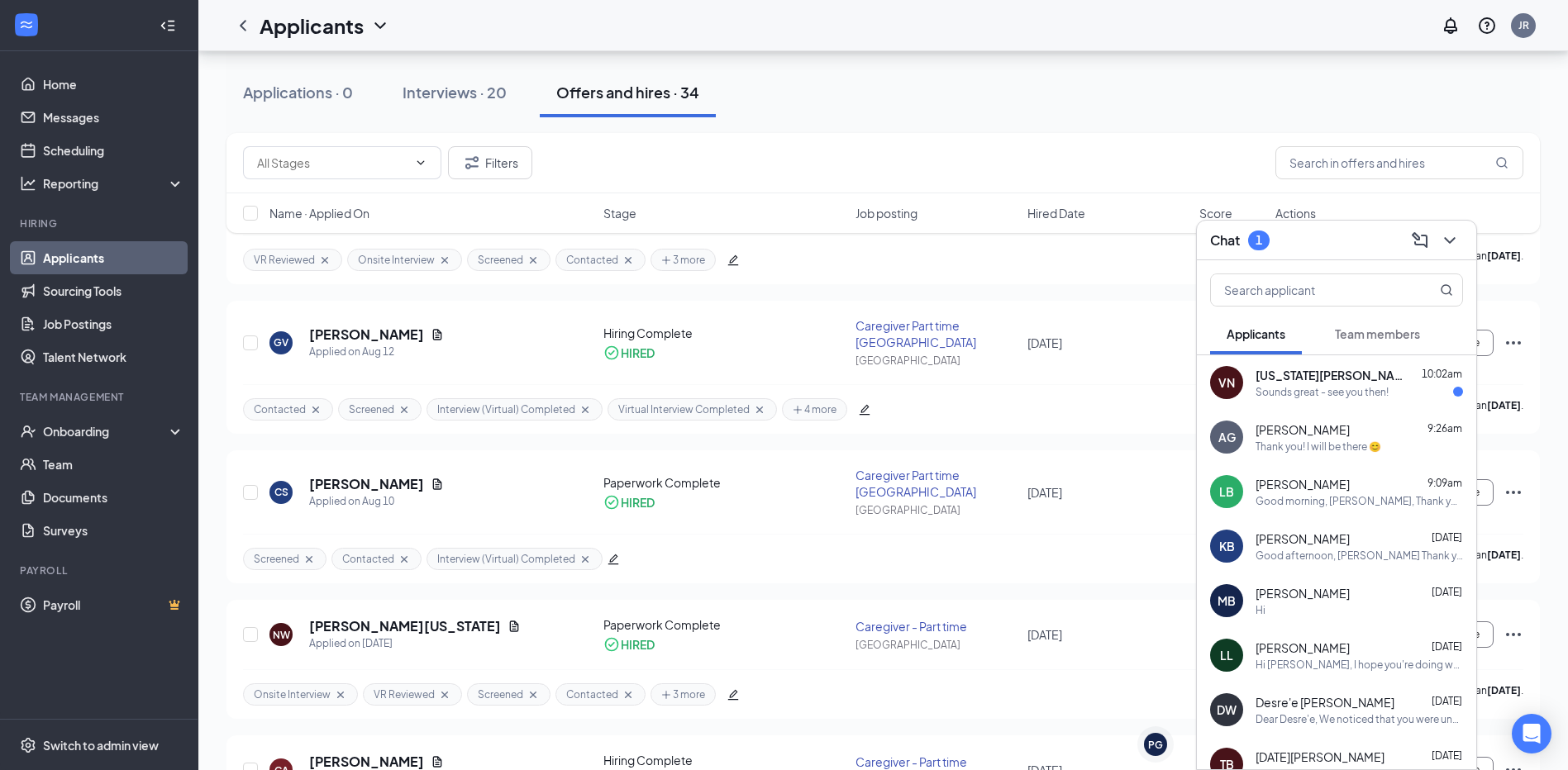
click at [1307, 391] on div "Sounds great - see you then!" at bounding box center [1322, 393] width 133 height 14
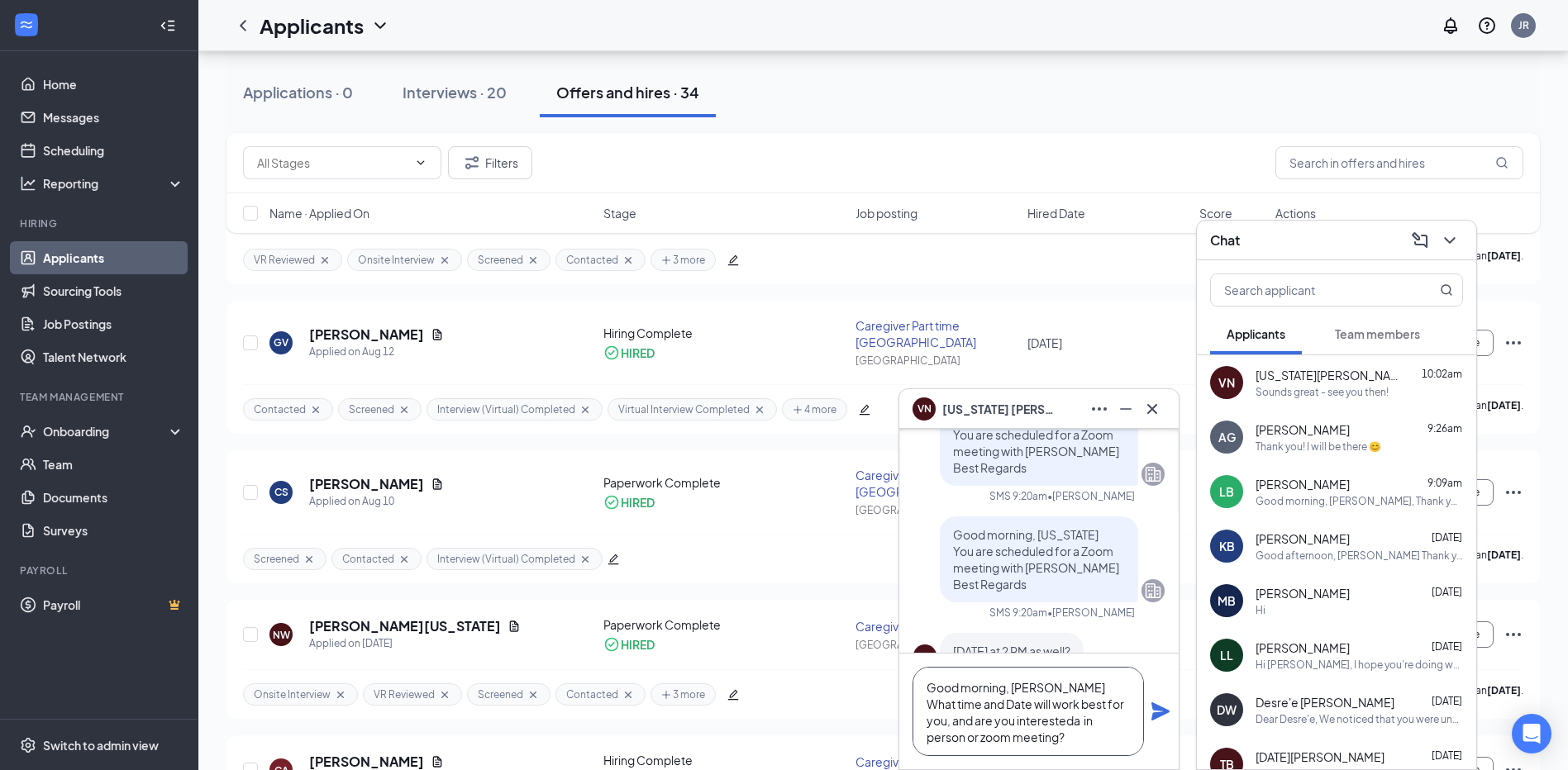
scroll to position [2, 0]
drag, startPoint x: 922, startPoint y: 687, endPoint x: 1110, endPoint y: 743, distance: 196.2
click at [1110, 743] on textarea "Good morning, [PERSON_NAME] What time and Date will work best for you, and are …" at bounding box center [1028, 711] width 231 height 89
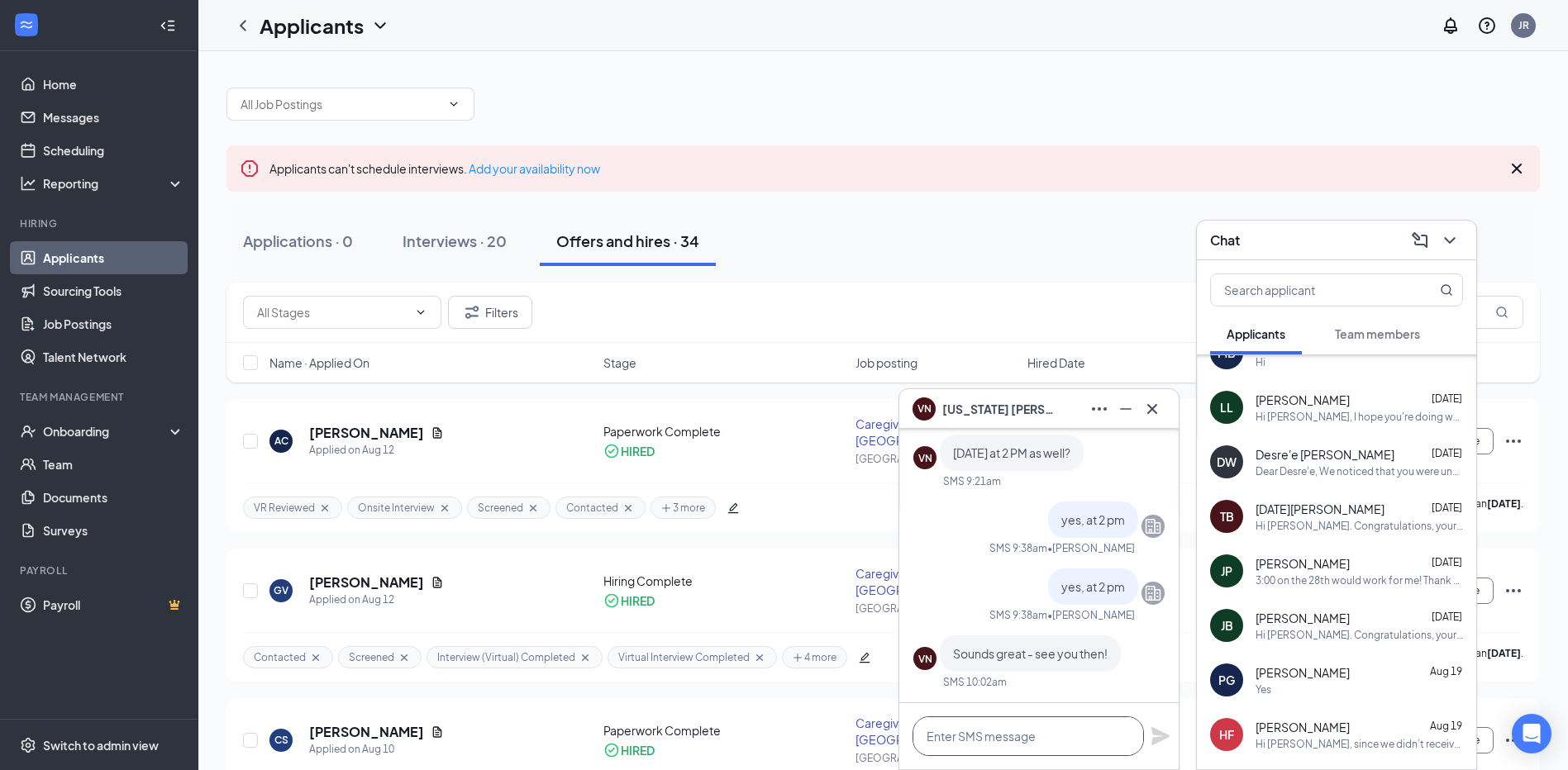
scroll to position [331, 0]
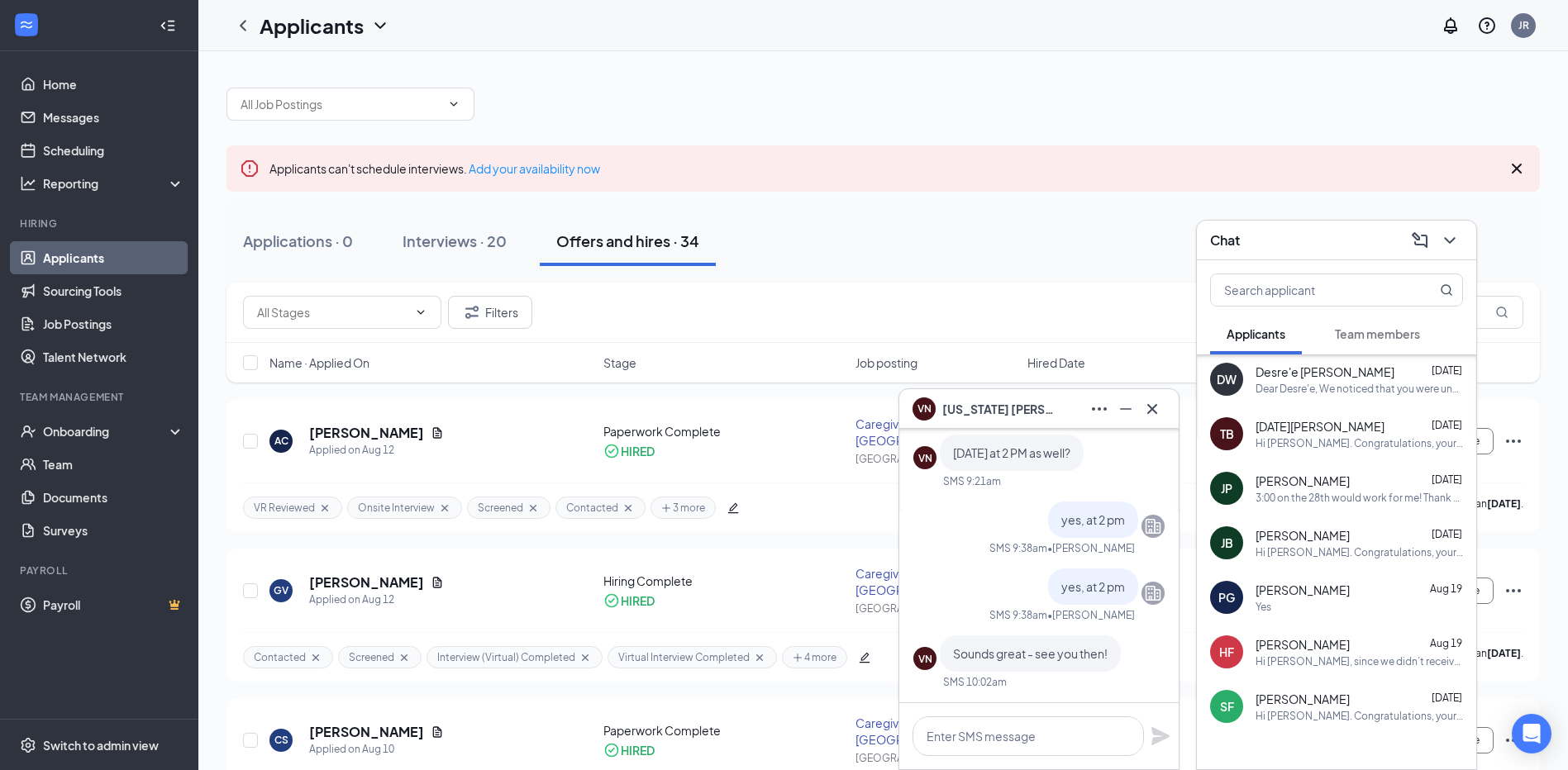
click at [1261, 593] on span "[PERSON_NAME]" at bounding box center [1302, 590] width 95 height 16
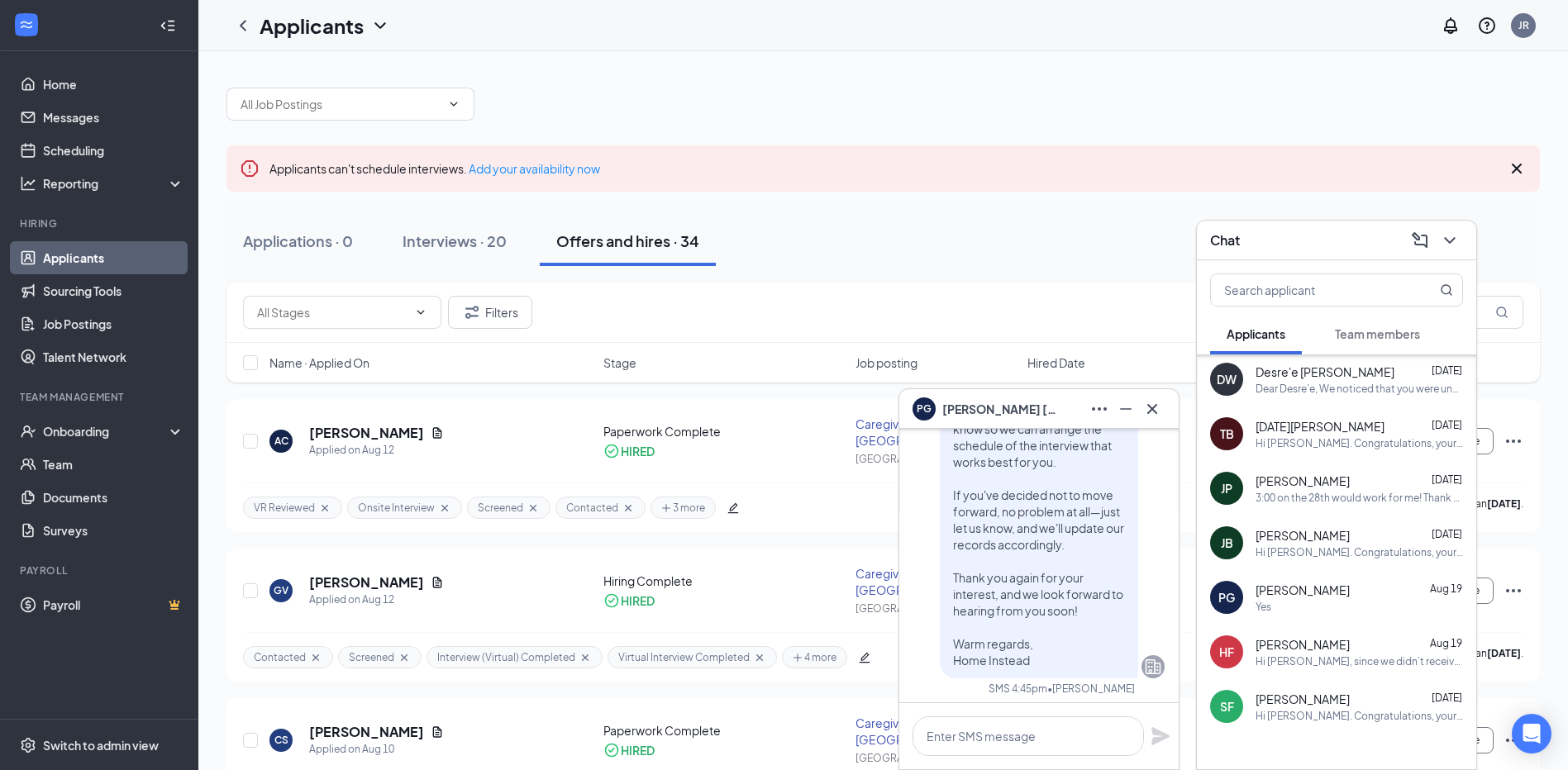
scroll to position [0, 0]
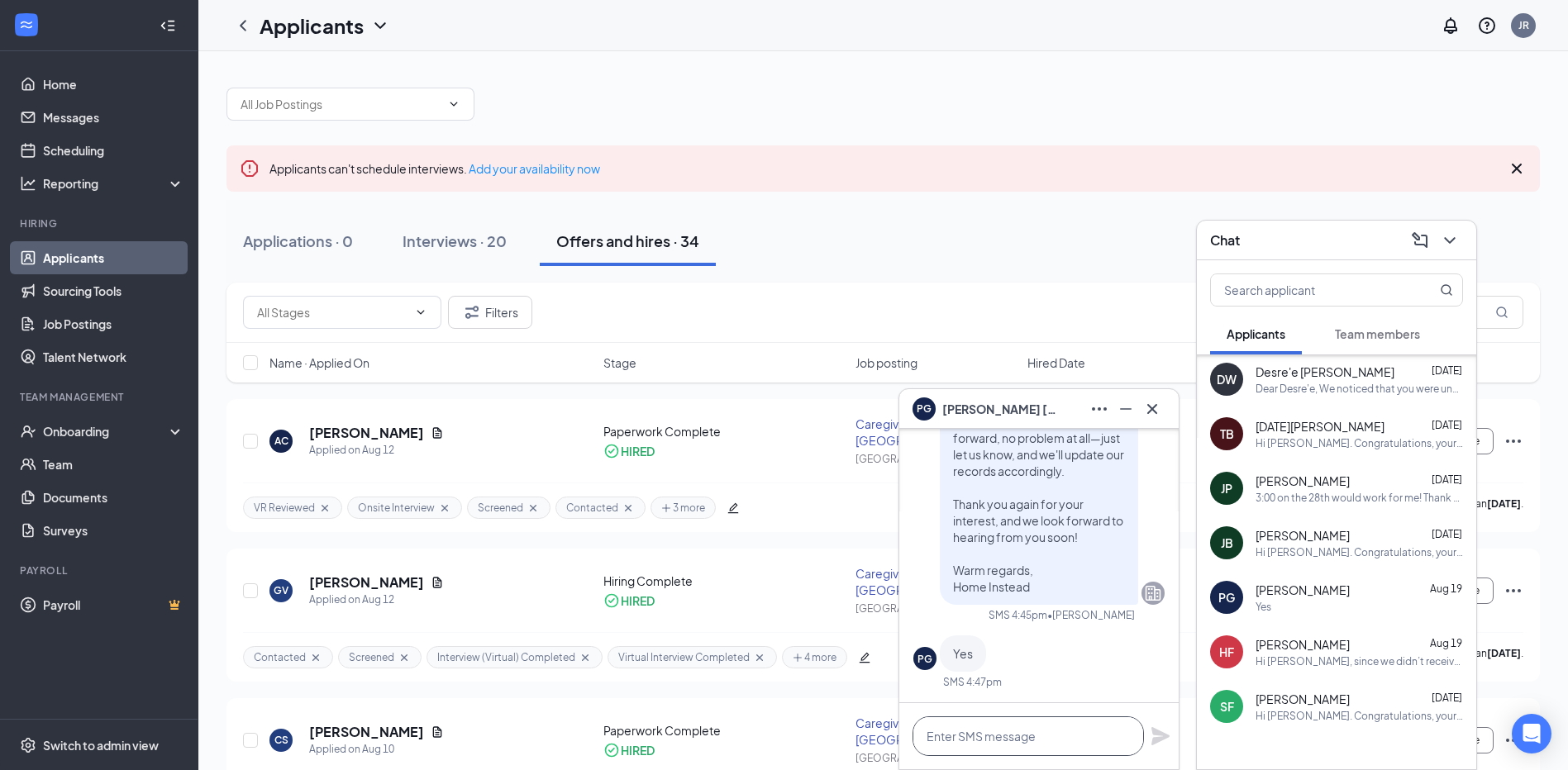
click at [1004, 729] on textarea at bounding box center [1028, 737] width 231 height 40
paste textarea "Good morning, [PERSON_NAME] What time and Date will work best for you, and are …"
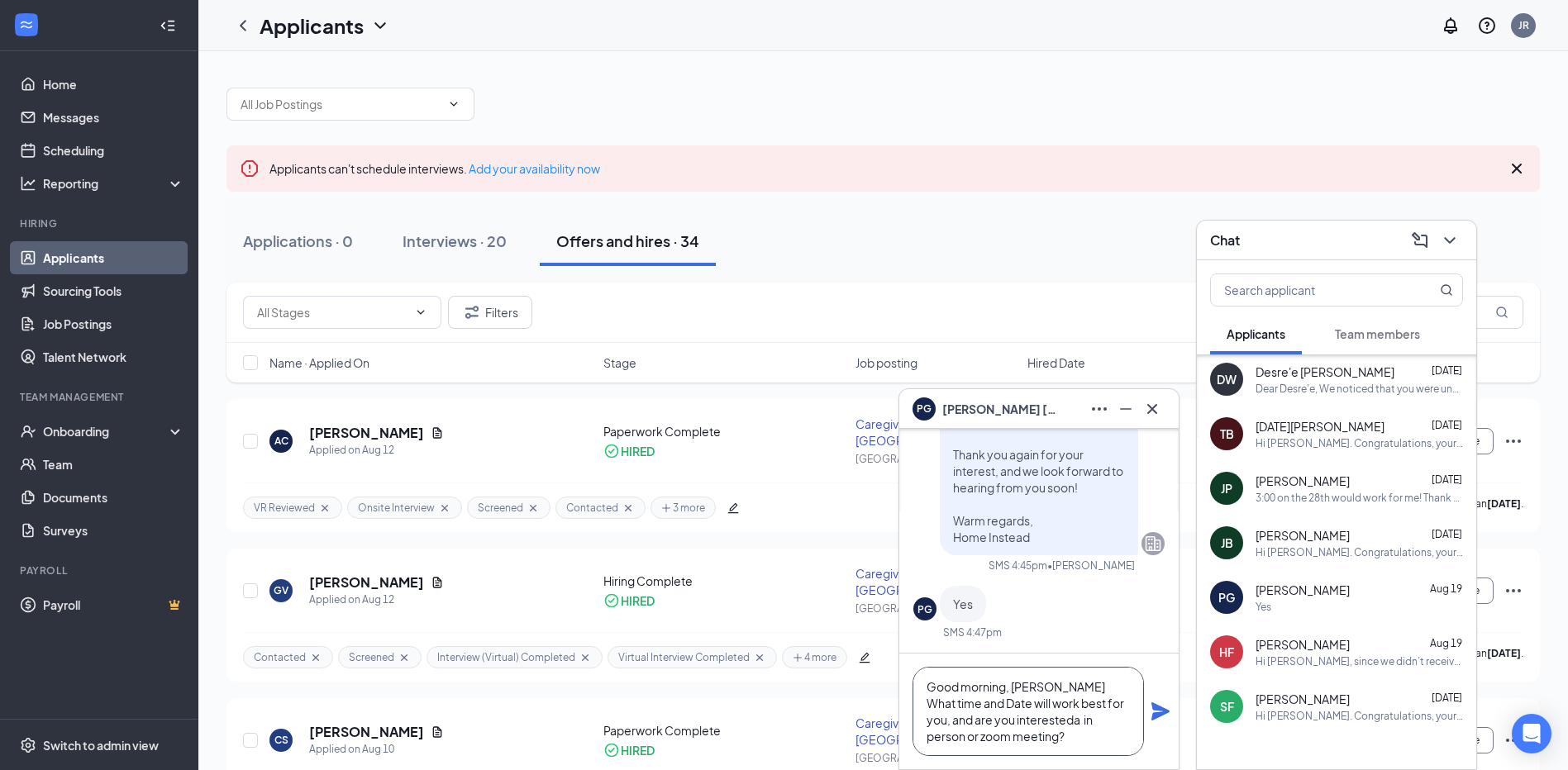
drag, startPoint x: 1005, startPoint y: 689, endPoint x: 924, endPoint y: 692, distance: 81.1
click at [924, 692] on textarea "Good morning, [PERSON_NAME] What time and Date will work best for you, and are …" at bounding box center [1028, 711] width 231 height 89
click at [1115, 750] on textarea "Good afternoon, [PERSON_NAME] What time and Date will work best for you, and ar…" at bounding box center [1028, 711] width 231 height 89
type textarea "Good afternoon, [PERSON_NAME] What time and Date will work best for you, and ar…"
click at [1165, 711] on icon "Plane" at bounding box center [1160, 711] width 18 height 18
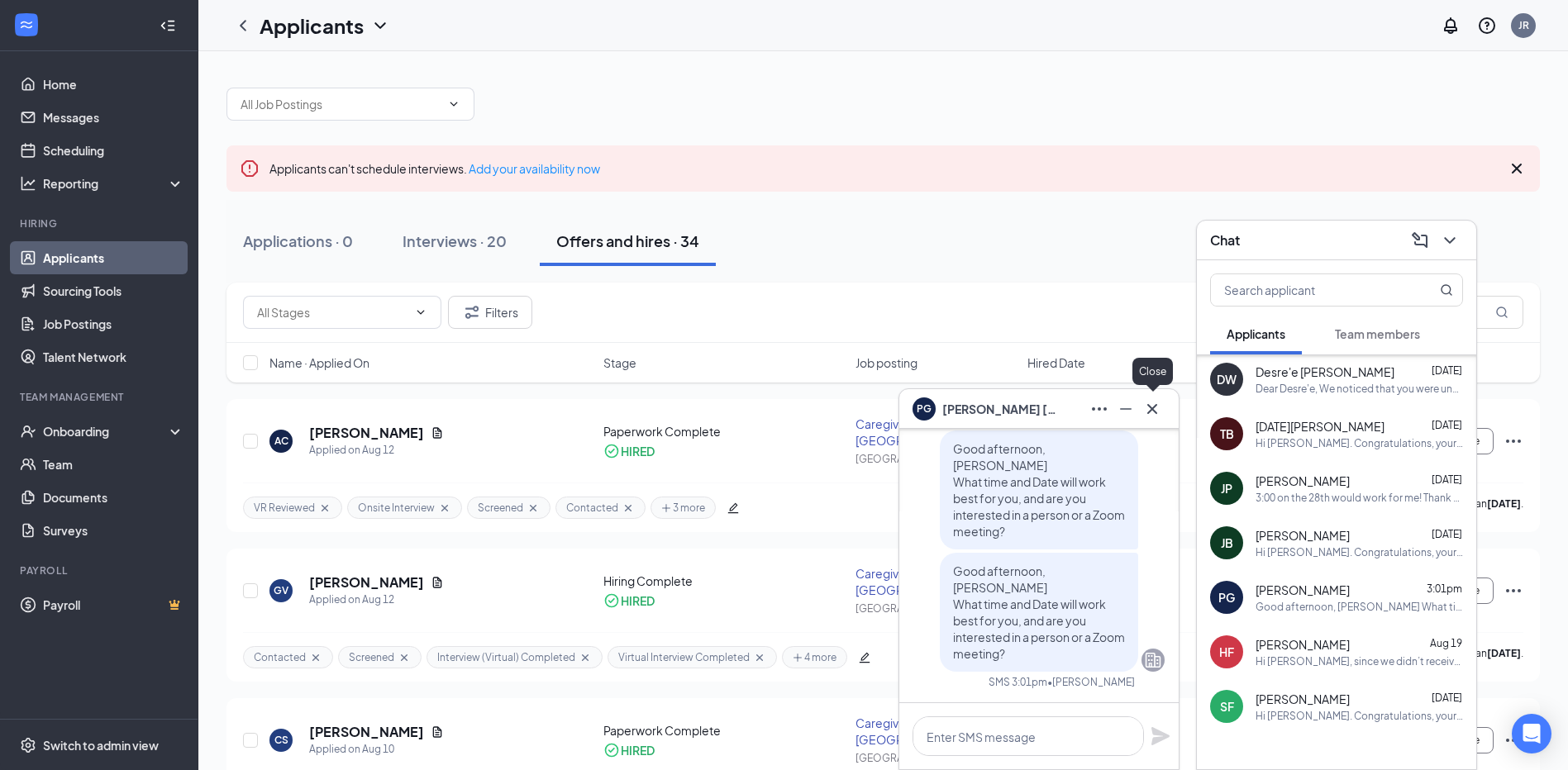
click at [1152, 412] on icon "Cross" at bounding box center [1152, 409] width 20 height 20
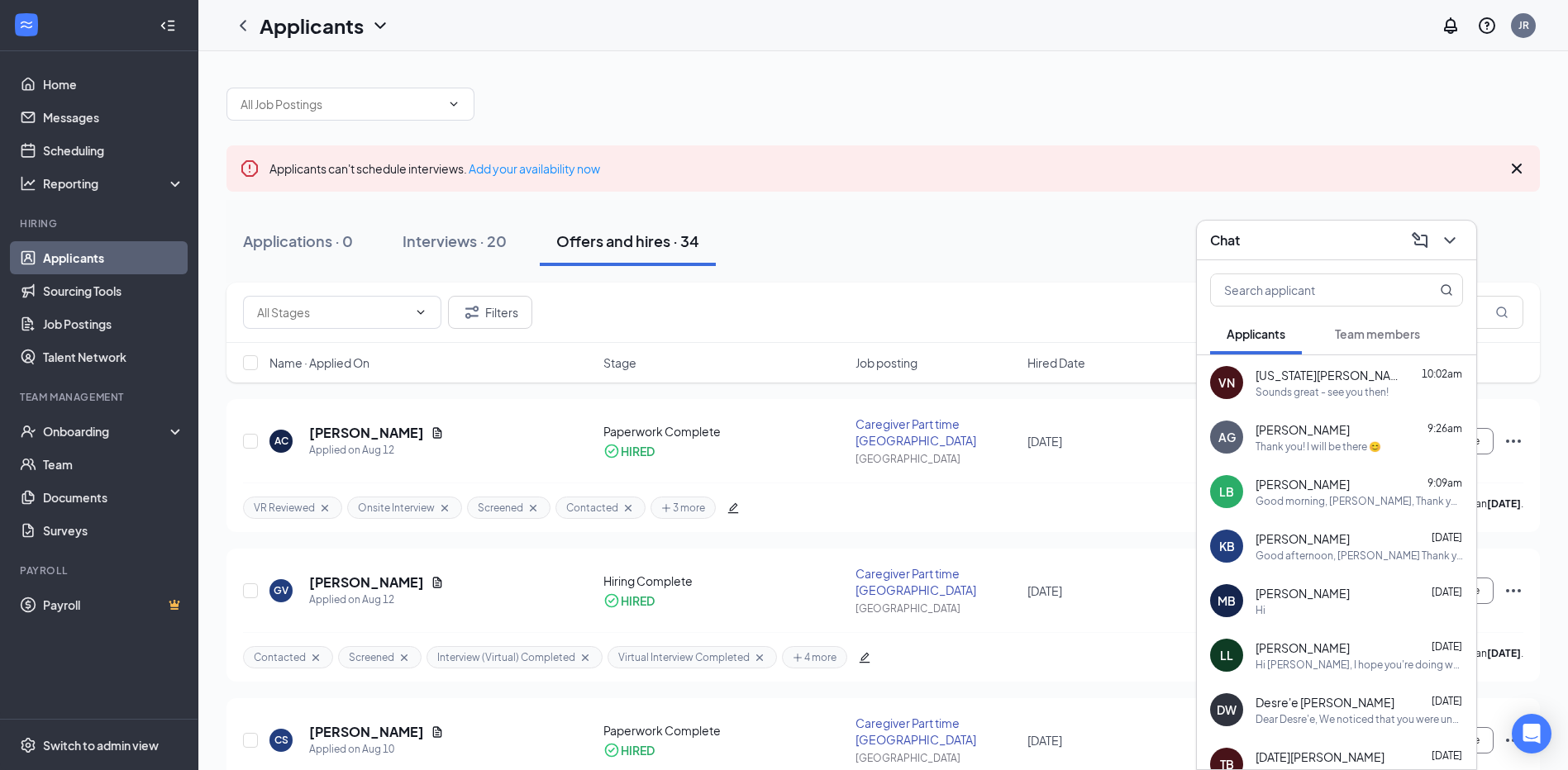
click at [1364, 333] on span "Team members" at bounding box center [1377, 334] width 86 height 15
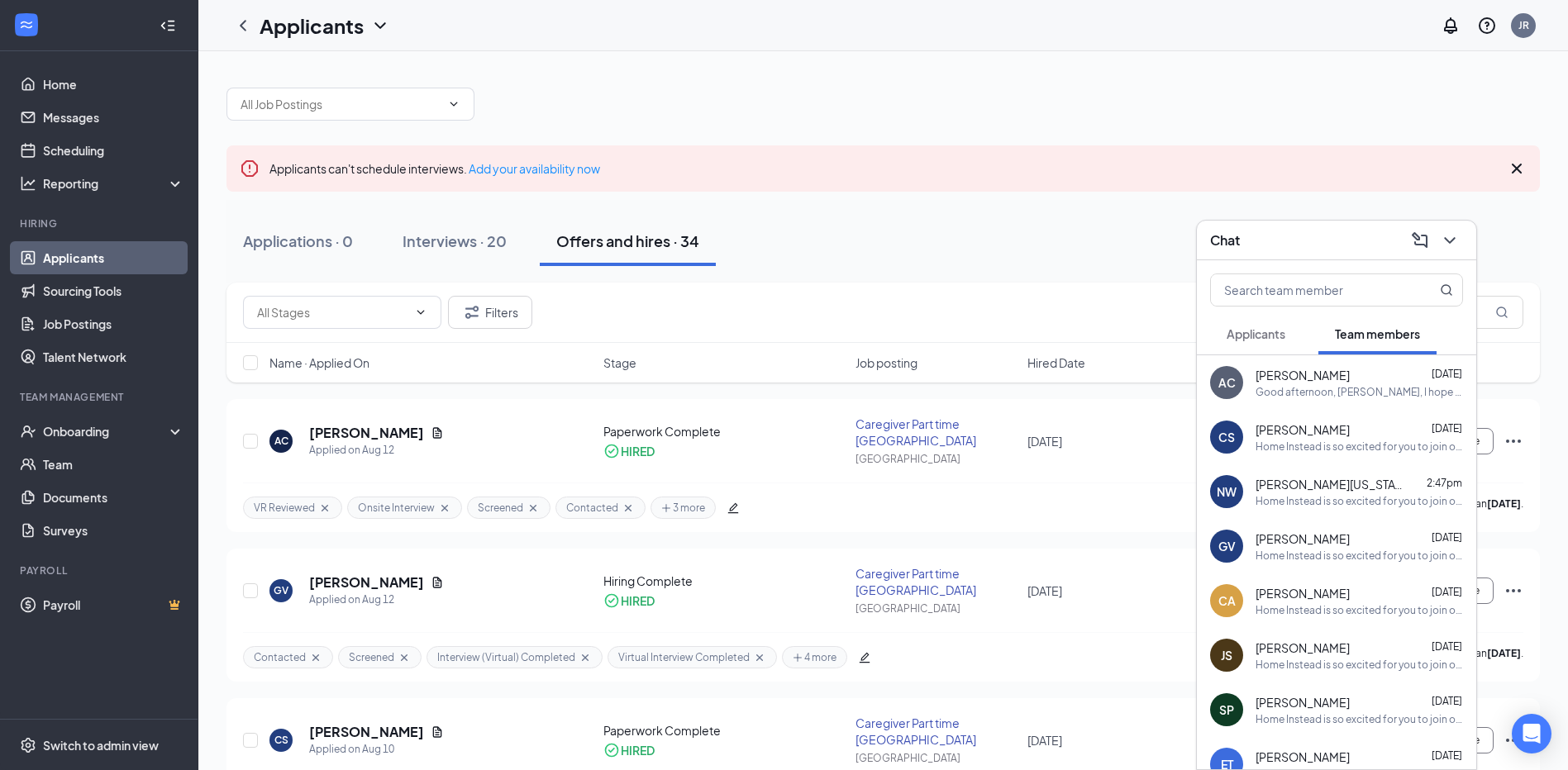
click at [1324, 387] on div "Good afternoon, [PERSON_NAME], I hope you are doing well. I was trying to reach…" at bounding box center [1359, 393] width 207 height 14
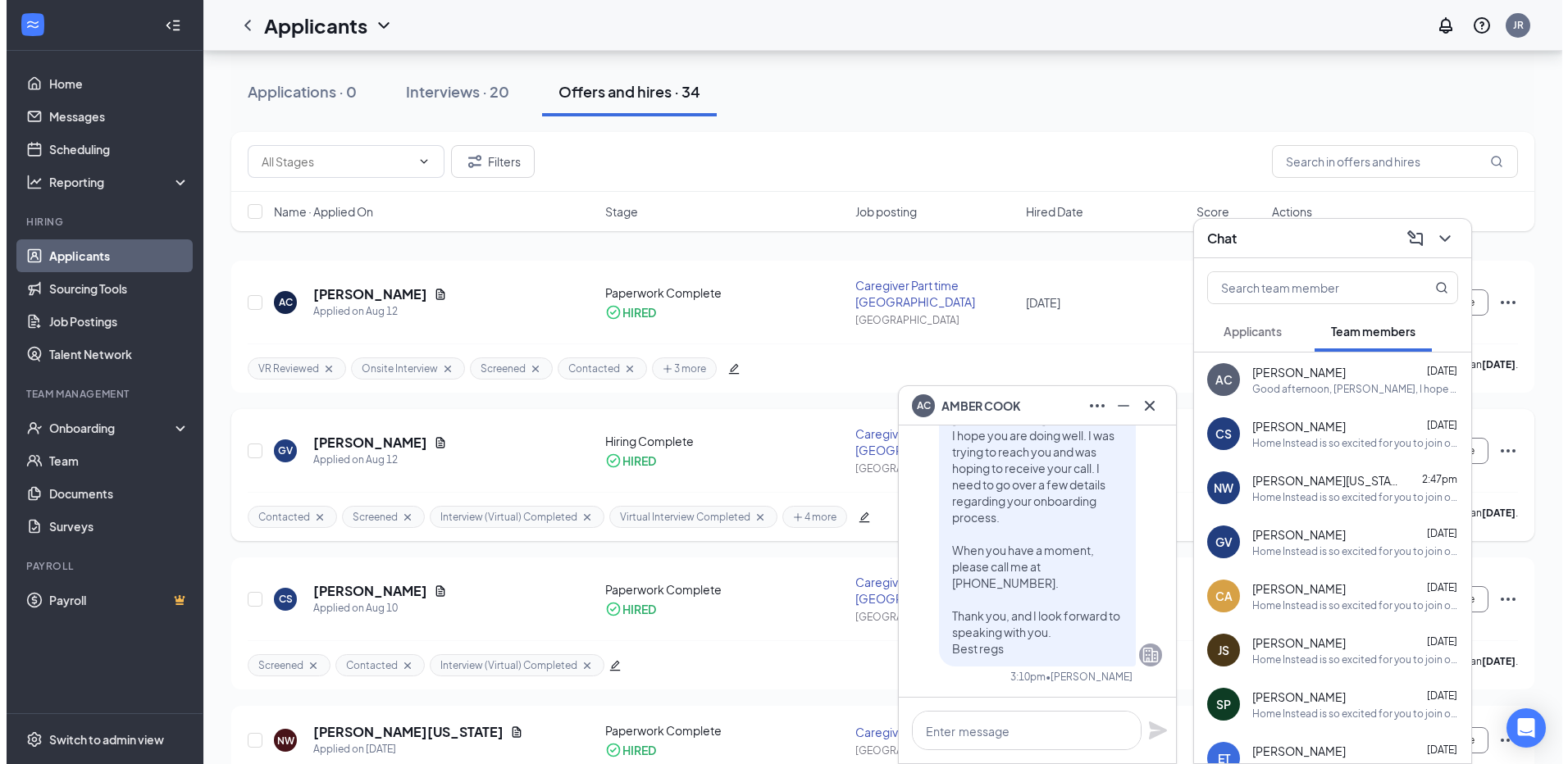
scroll to position [164, 0]
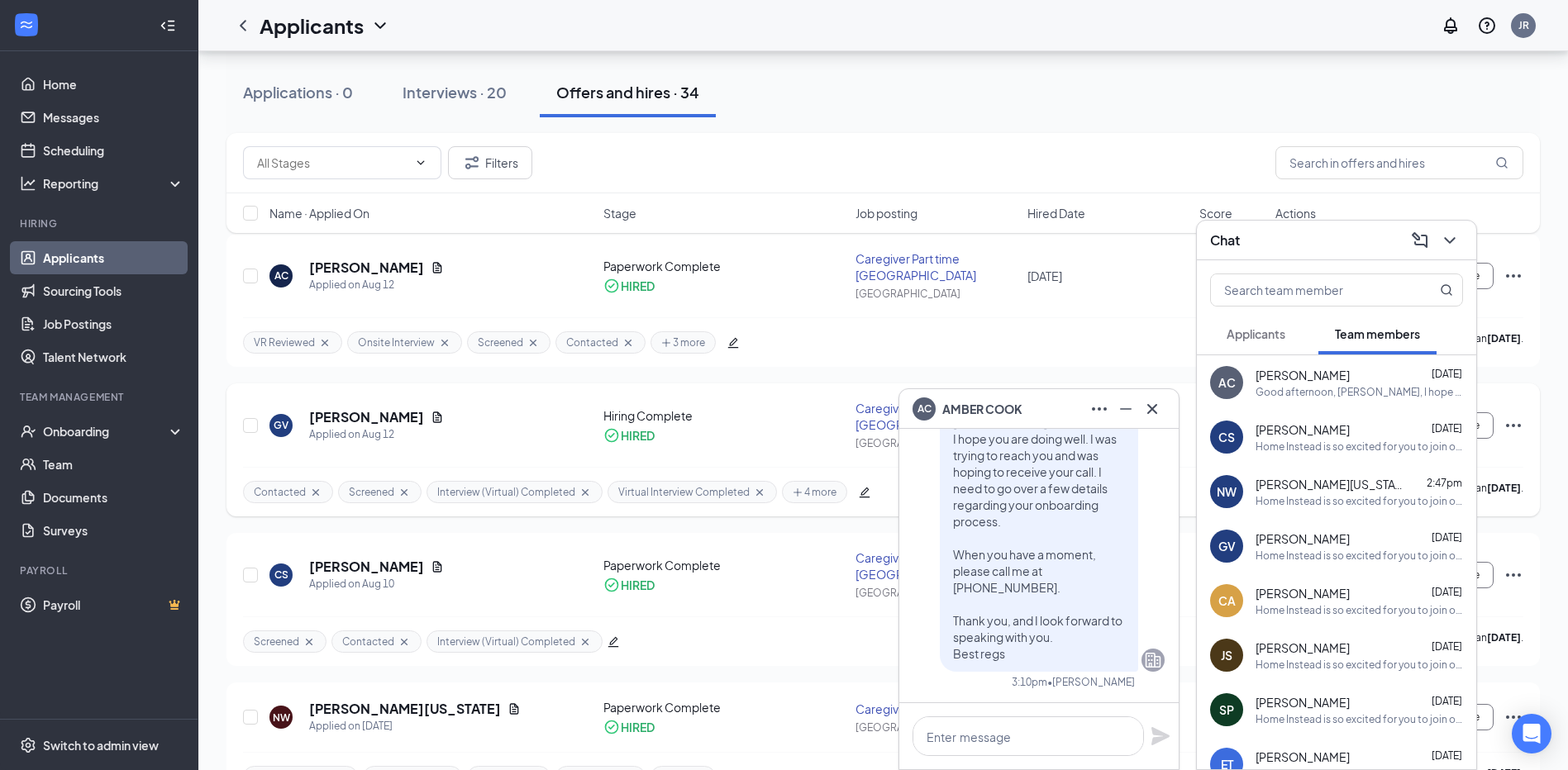
click at [859, 492] on icon "edit" at bounding box center [865, 493] width 12 height 12
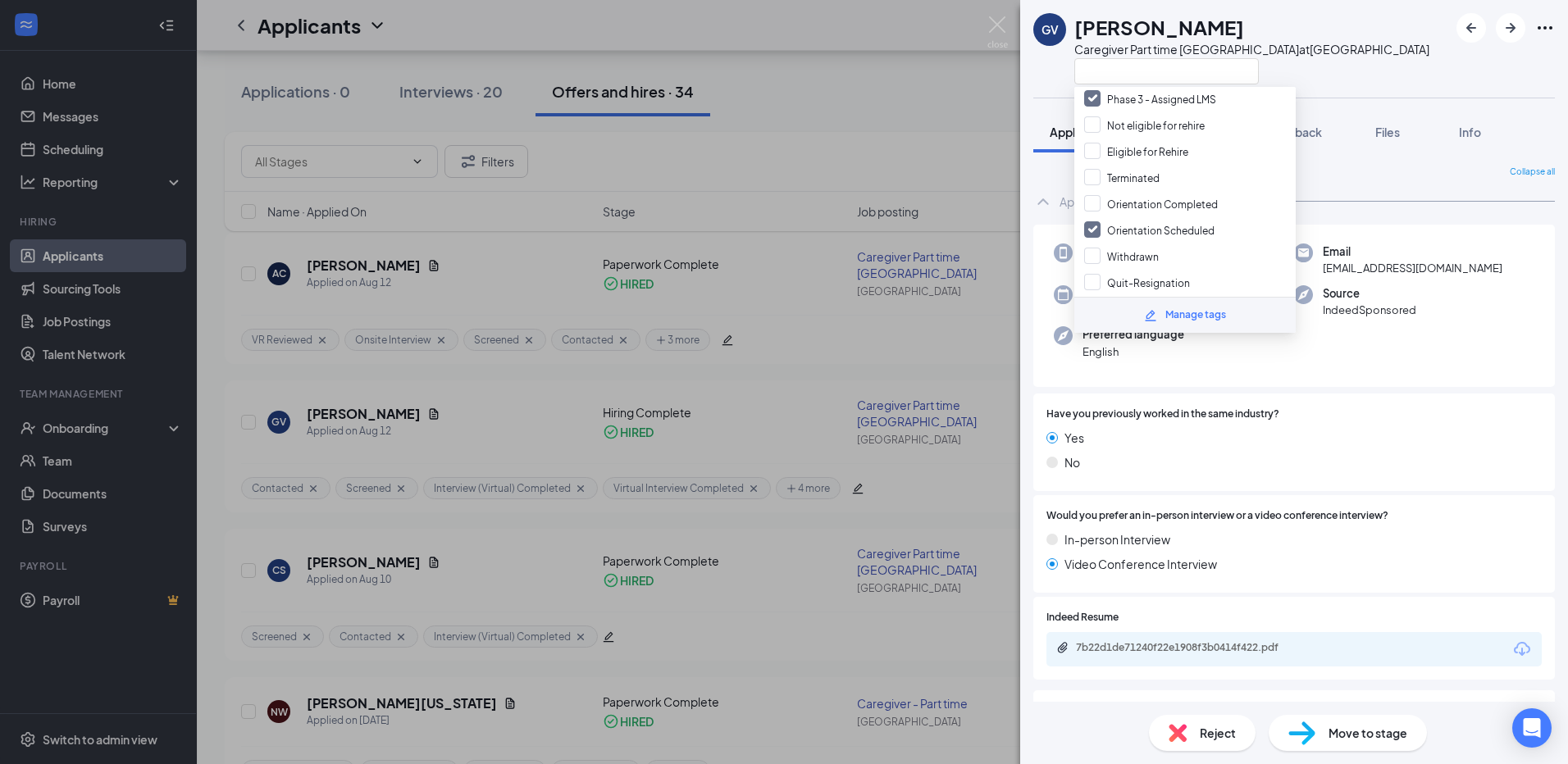
scroll to position [544, 0]
click at [1087, 151] on input "Orientation Completed" at bounding box center [1151, 153] width 134 height 18
checkbox input "true"
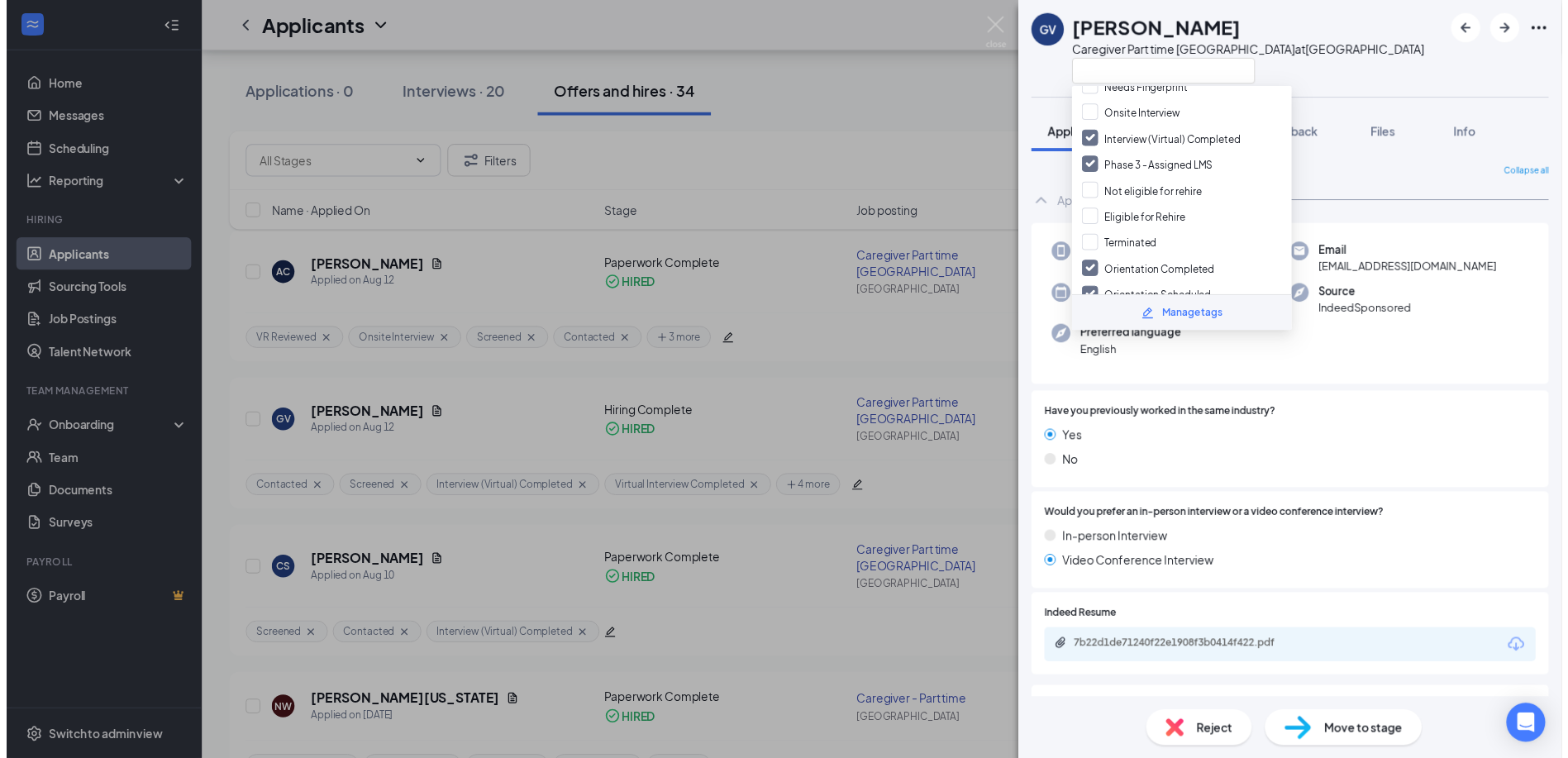
scroll to position [383, 0]
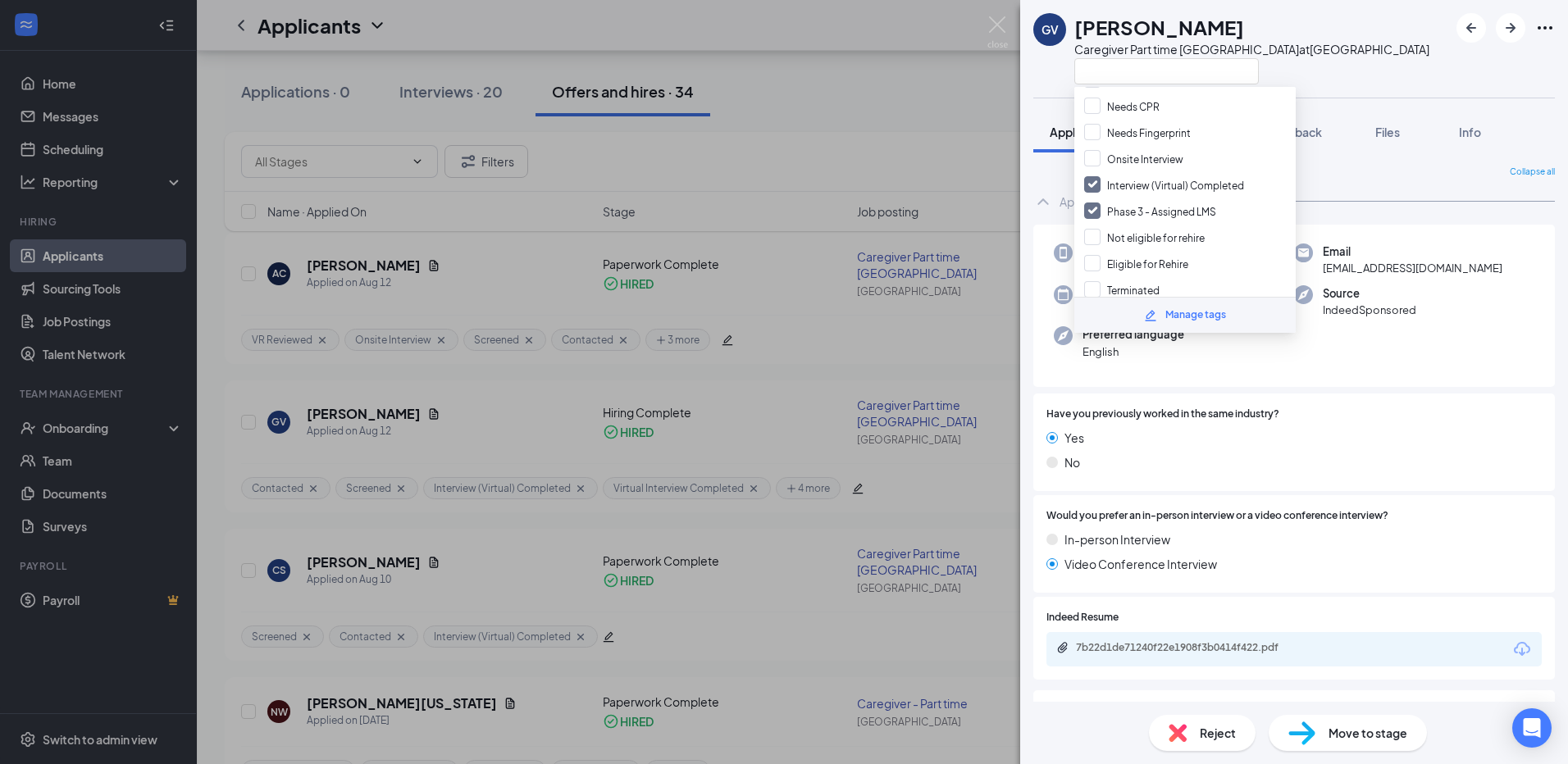
drag, startPoint x: 897, startPoint y: 124, endPoint x: 922, endPoint y: 108, distance: 29.7
click at [897, 122] on div "GV [PERSON_NAME] Us Caregiver Part time DeSoto County at [GEOGRAPHIC_DATA] Appl…" at bounding box center [784, 382] width 1568 height 764
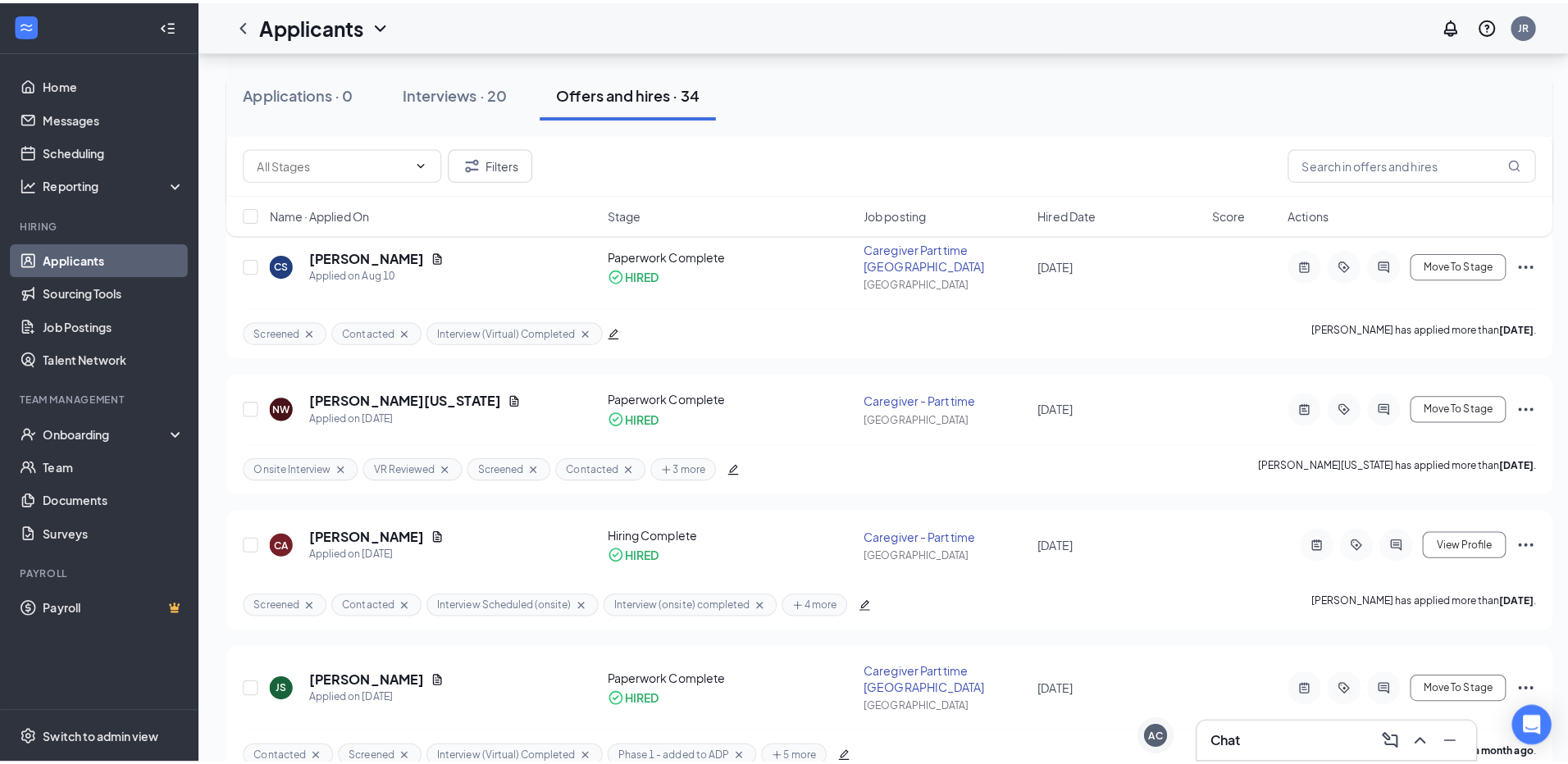
scroll to position [492, 0]
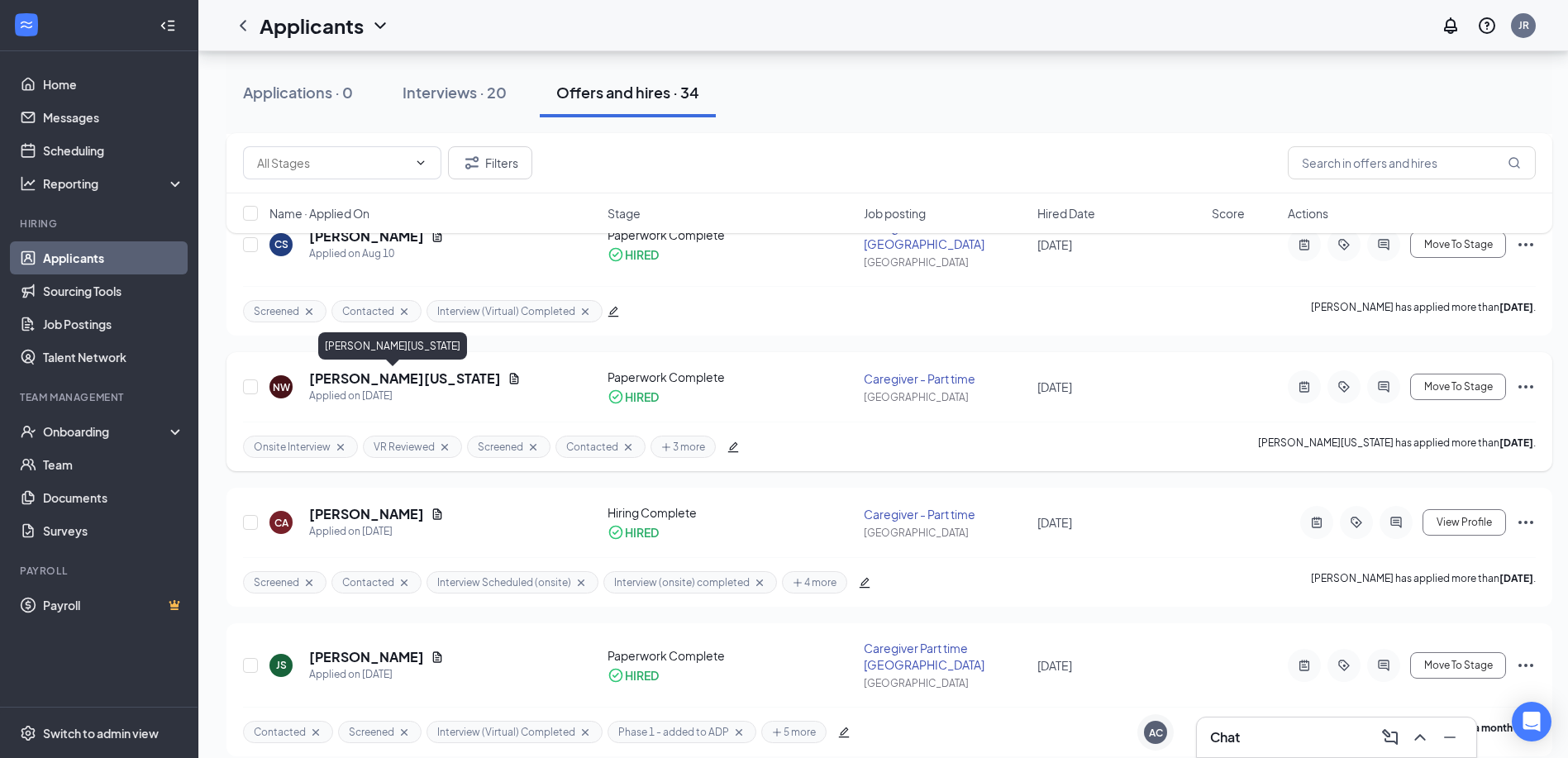
click at [391, 375] on h5 "[PERSON_NAME][US_STATE]" at bounding box center [404, 378] width 192 height 18
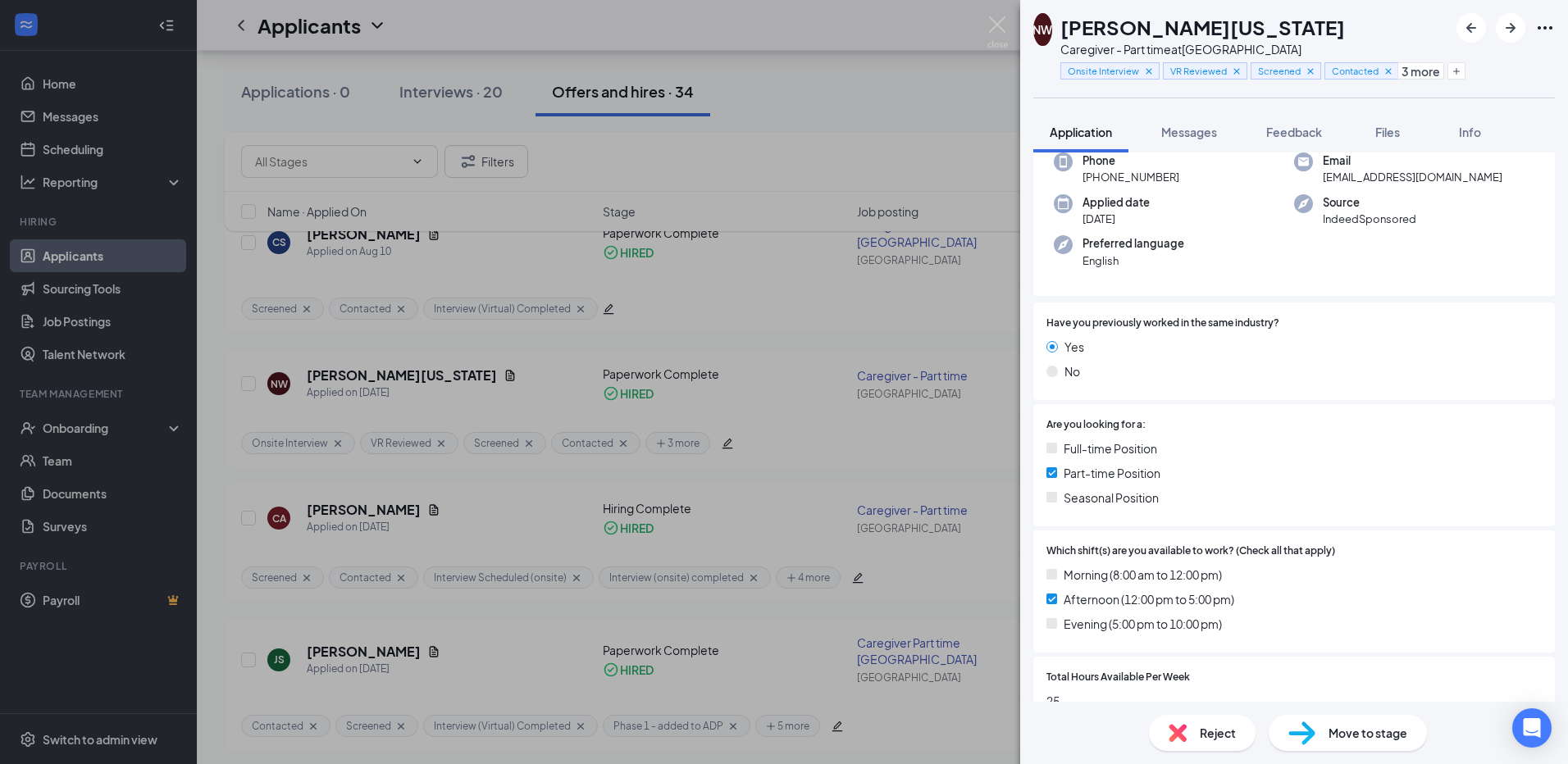
scroll to position [346, 0]
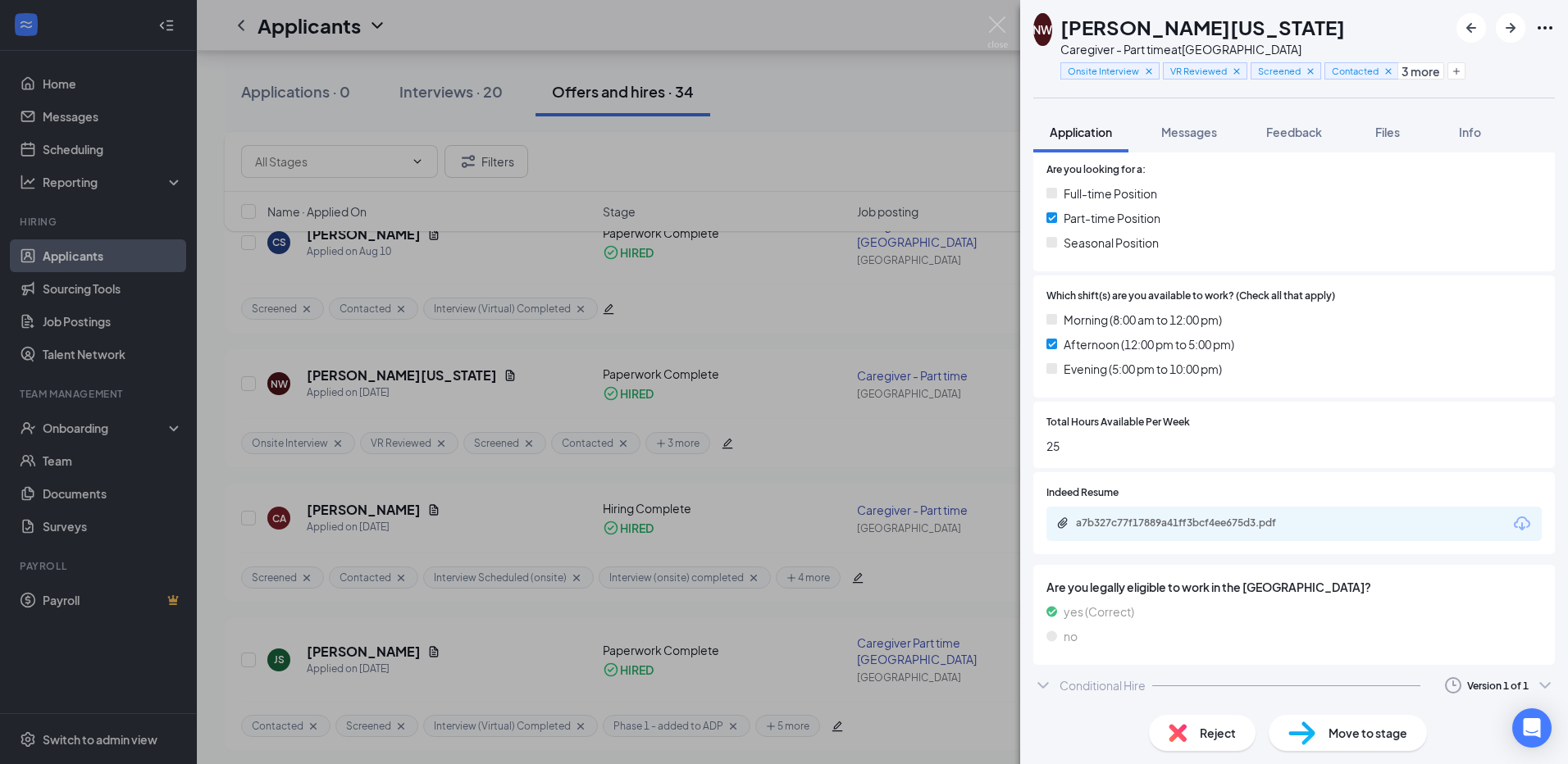
click at [1093, 684] on div "Conditional Hire" at bounding box center [1103, 685] width 86 height 16
click at [1483, 685] on div "Version 1 of 1" at bounding box center [1497, 686] width 62 height 14
click at [1535, 684] on icon "ChevronDown" at bounding box center [1545, 685] width 20 height 20
click at [895, 119] on div "NW [PERSON_NAME][US_STATE] Caregiver - Part time at Venice Onsite Interview VR …" at bounding box center [784, 382] width 1568 height 764
click at [89, 149] on div "NW [PERSON_NAME][US_STATE] Caregiver - Part time at Venice Onsite Interview VR …" at bounding box center [784, 382] width 1568 height 764
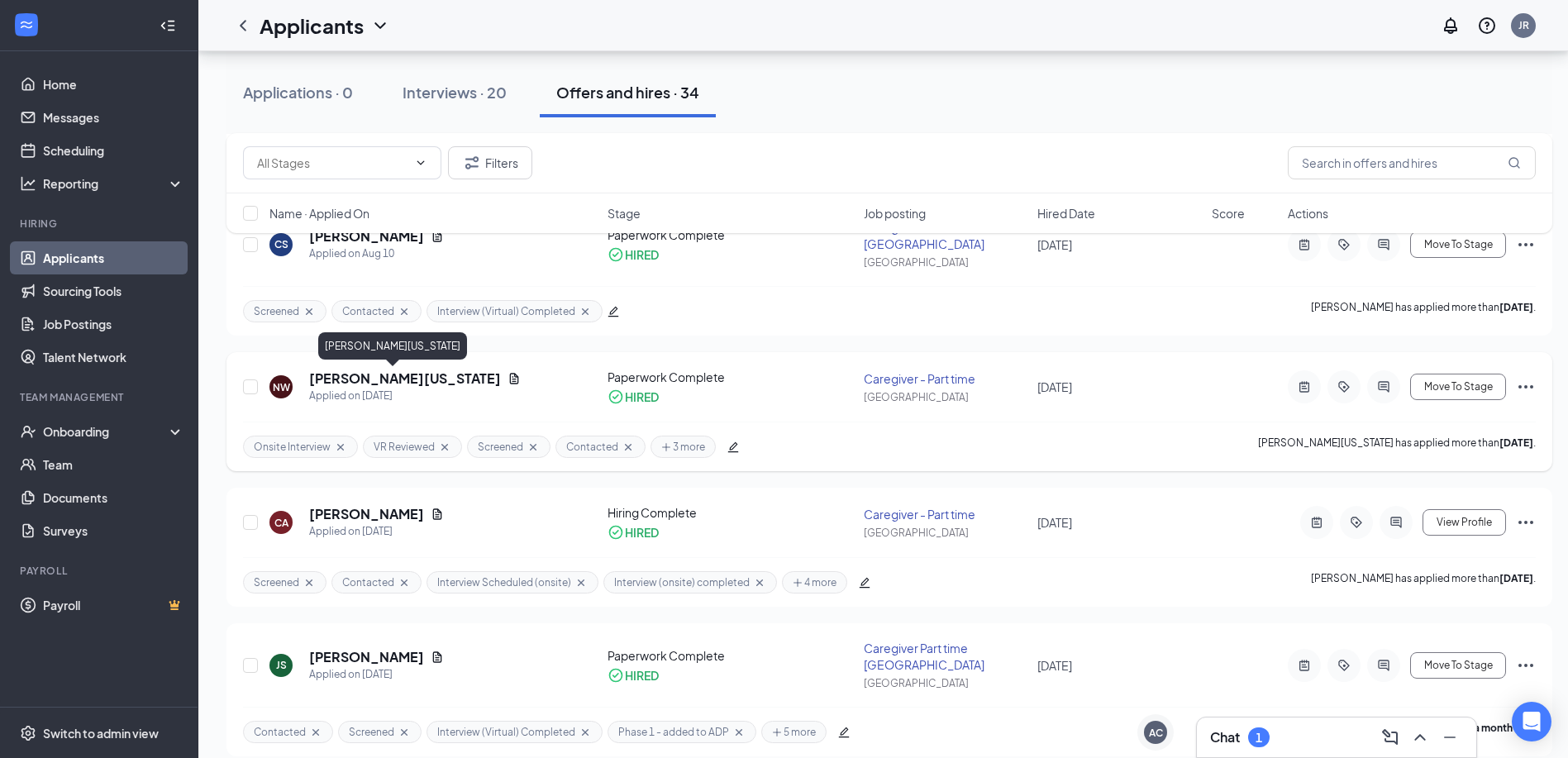
click at [400, 382] on h5 "[PERSON_NAME][US_STATE]" at bounding box center [404, 378] width 192 height 18
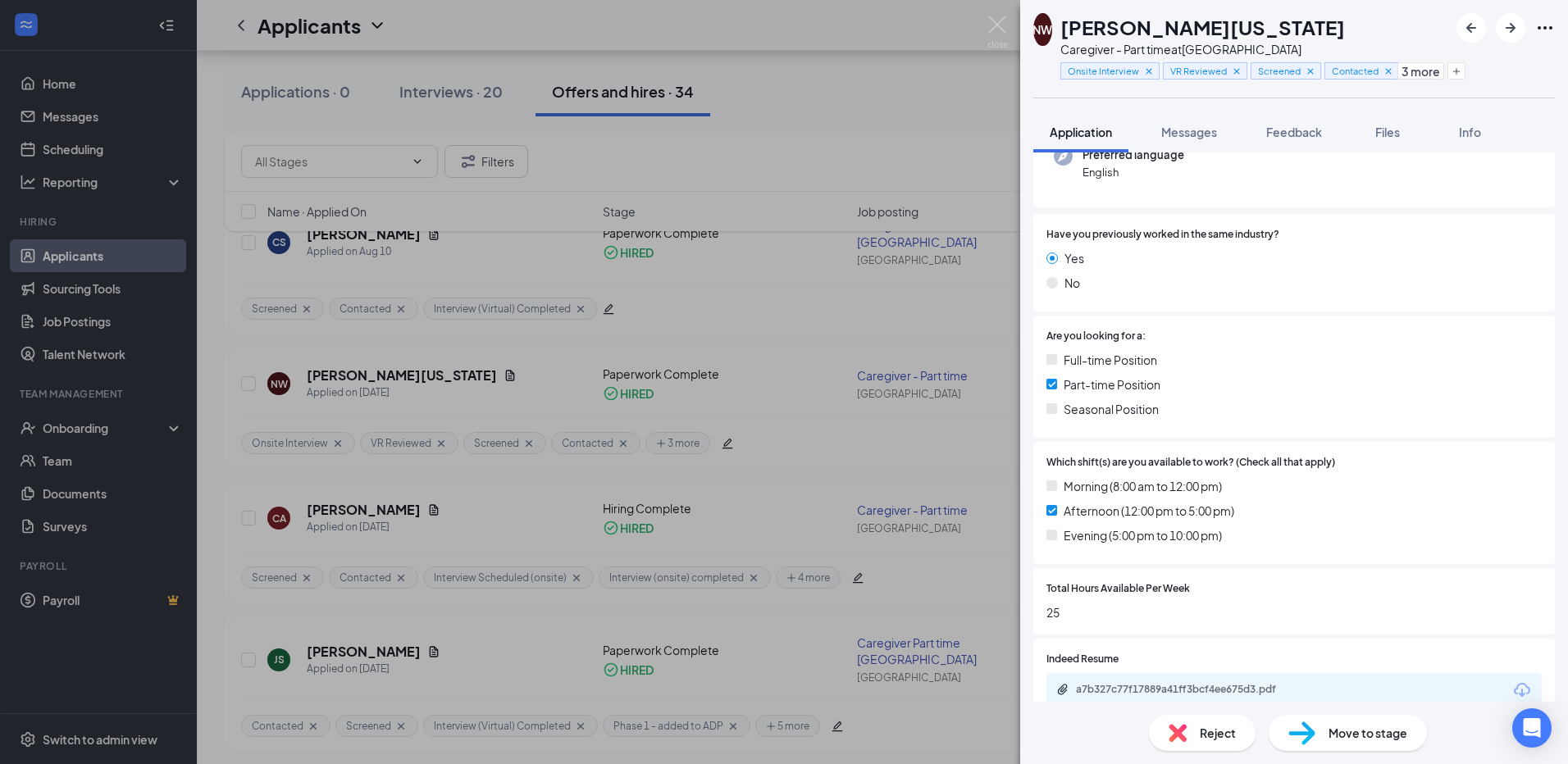
scroll to position [346, 0]
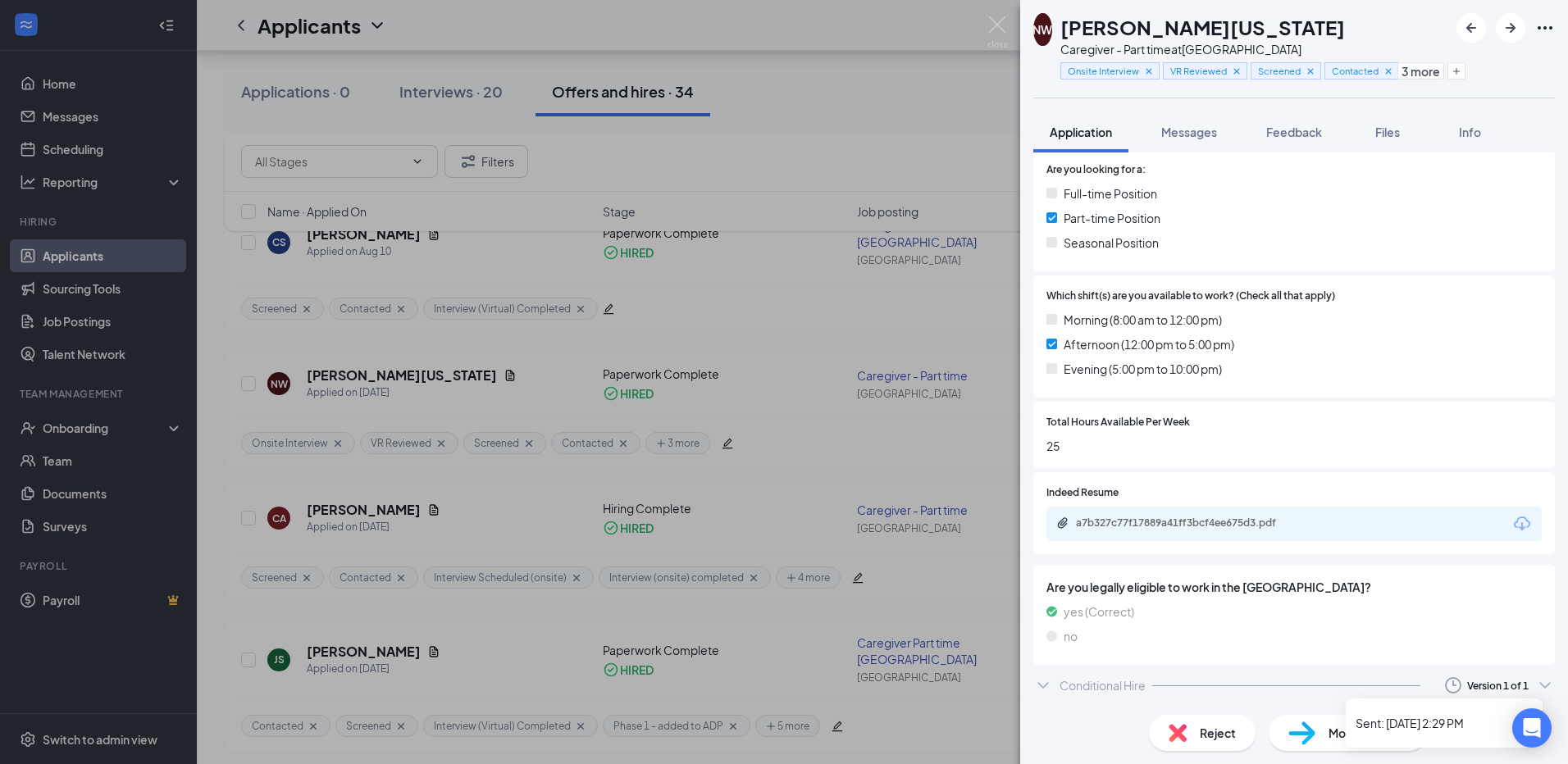
click at [1535, 684] on icon "ChevronDown" at bounding box center [1545, 685] width 20 height 20
click at [1045, 685] on icon "ChevronDown" at bounding box center [1043, 686] width 11 height 6
click at [1381, 130] on span "Files" at bounding box center [1388, 132] width 25 height 15
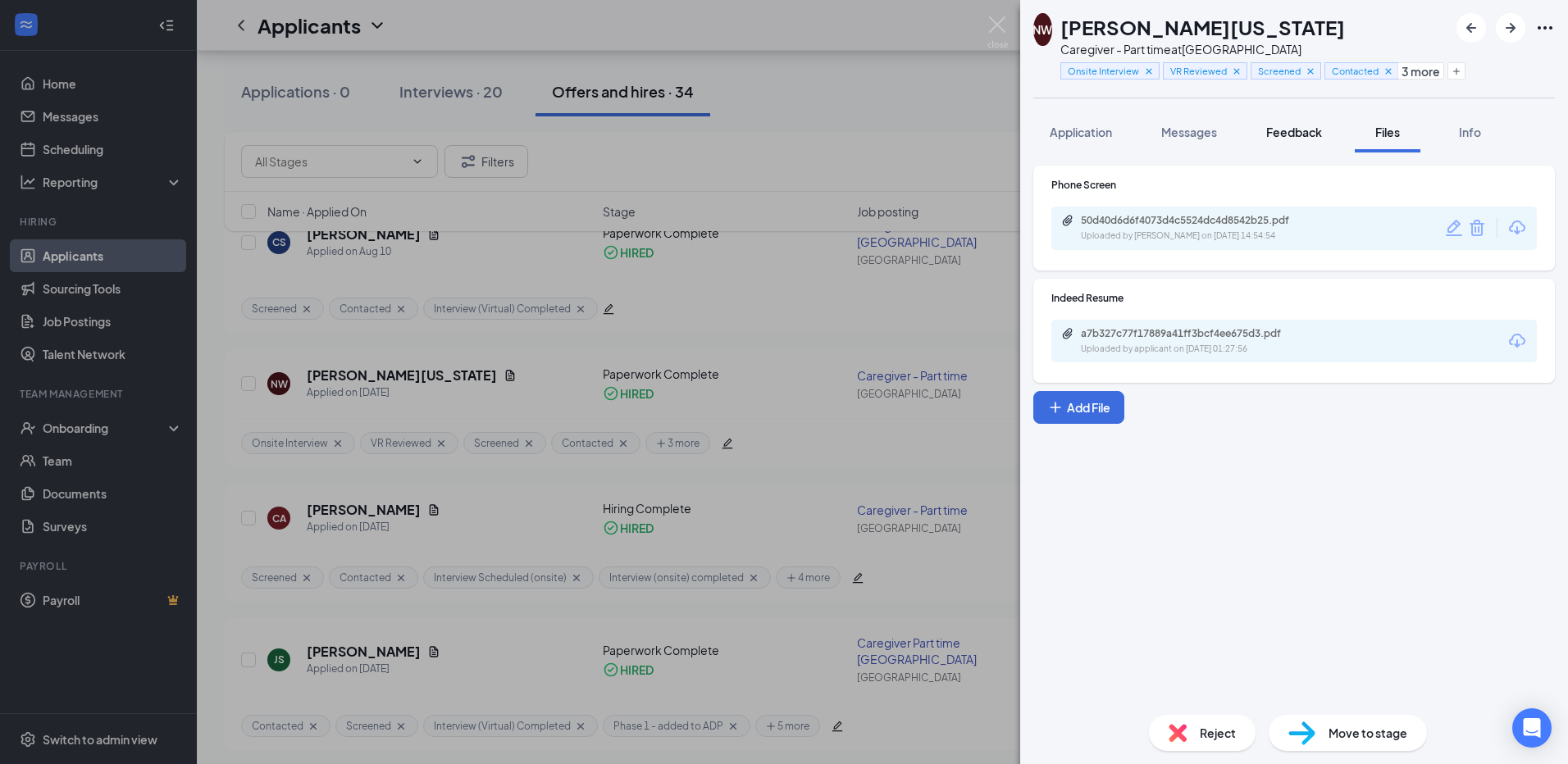
click at [1304, 136] on span "Feedback" at bounding box center [1294, 132] width 55 height 15
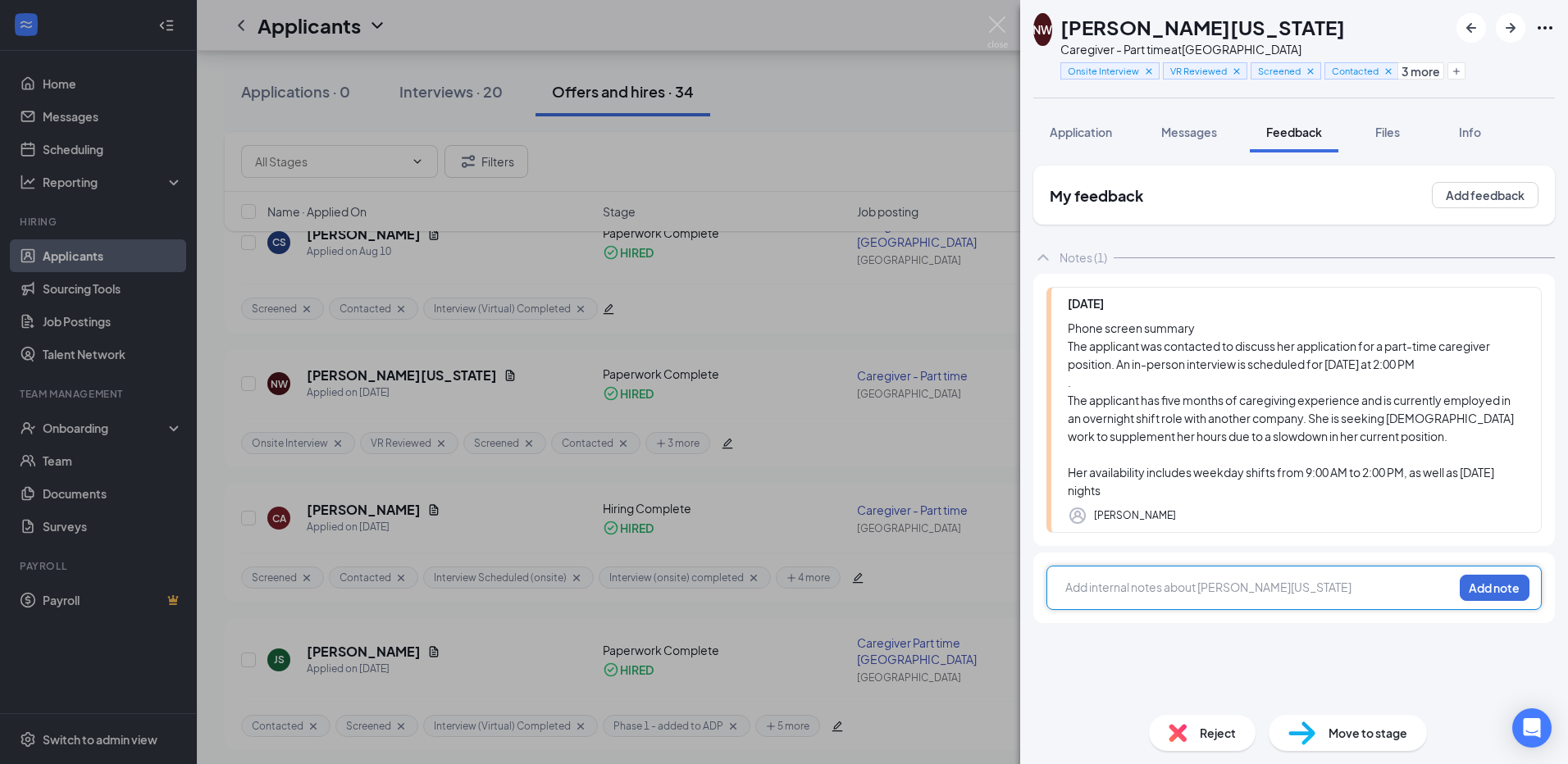
click at [1107, 593] on div at bounding box center [1259, 587] width 386 height 17
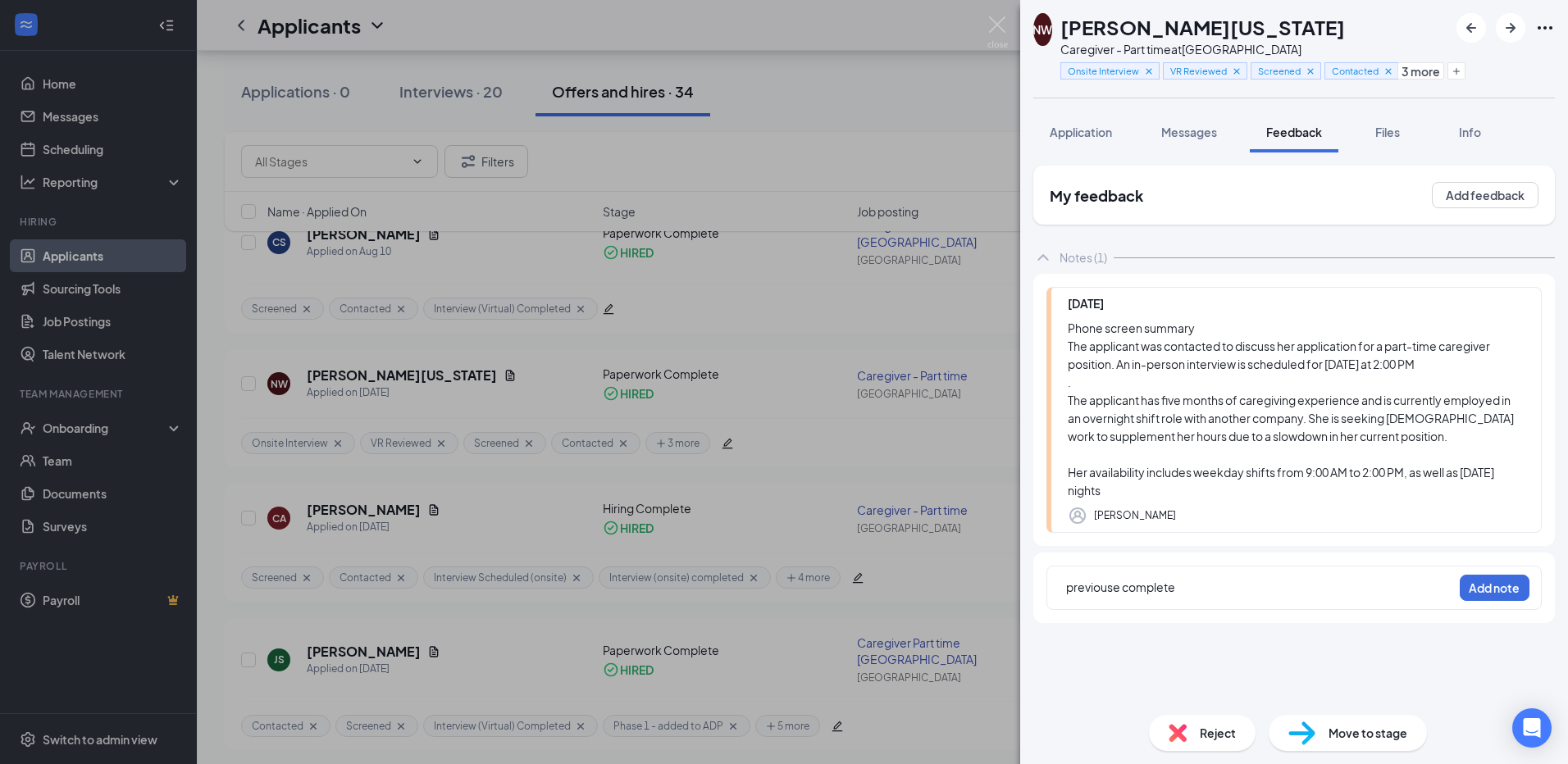
click at [1034, 720] on div "Reject Move to stage" at bounding box center [1294, 734] width 548 height 63
click at [1181, 587] on div "previouse complete" at bounding box center [1259, 587] width 386 height 17
click at [1086, 589] on span "previouse complete" at bounding box center [1120, 587] width 109 height 15
click at [1171, 587] on div "revious complete" at bounding box center [1259, 587] width 386 height 17
